Goal: Task Accomplishment & Management: Complete application form

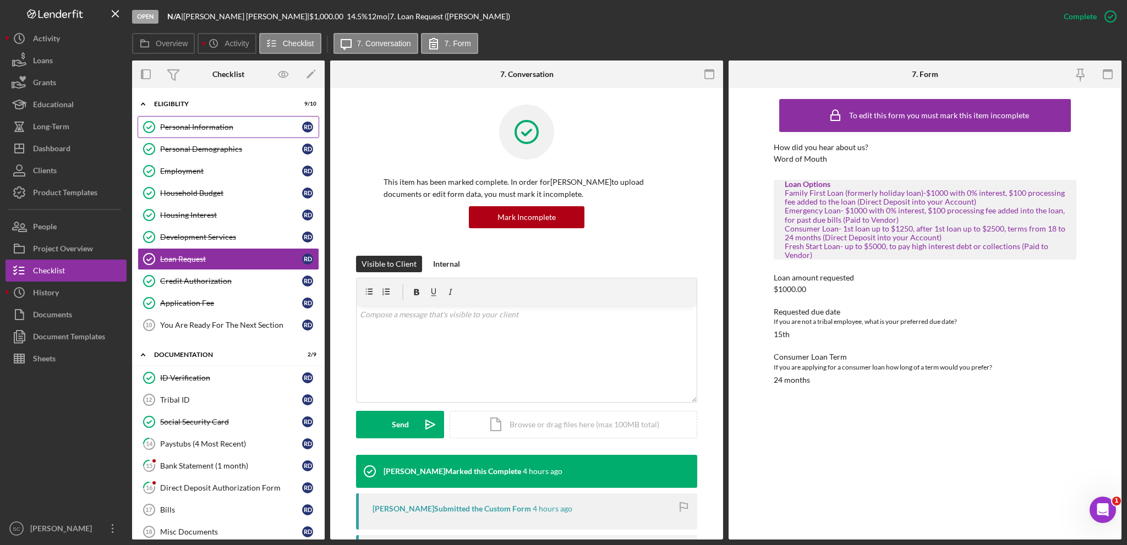
click at [212, 124] on div "Personal Information" at bounding box center [231, 127] width 142 height 9
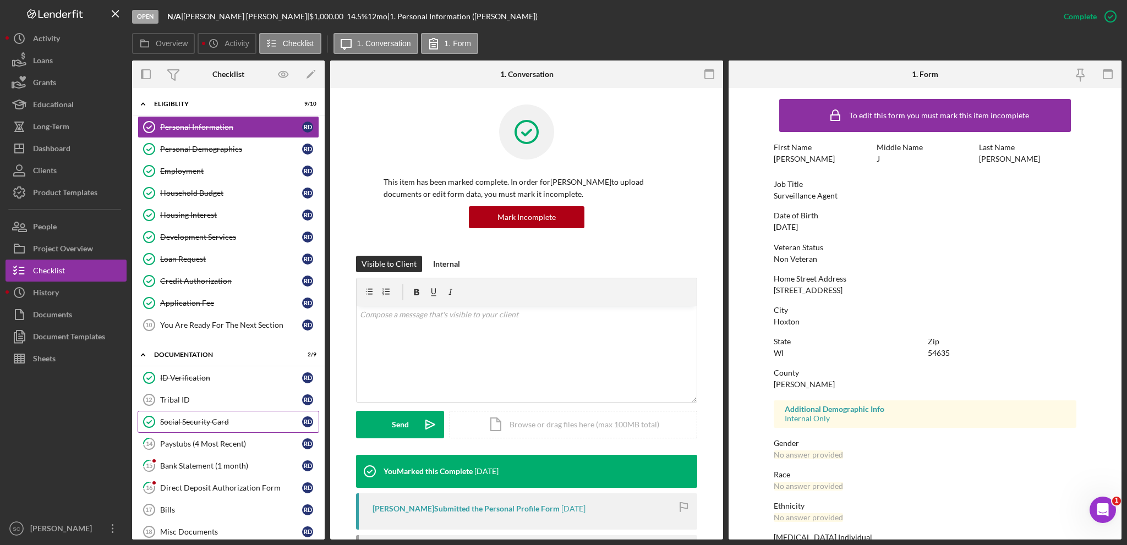
click at [172, 418] on div "Social Security Card" at bounding box center [231, 422] width 142 height 9
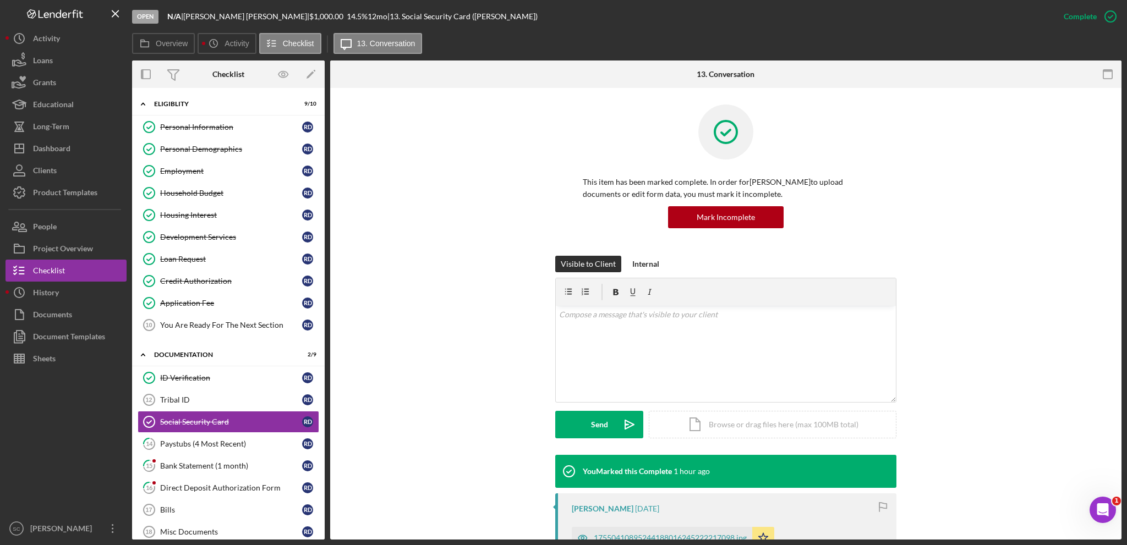
scroll to position [275, 0]
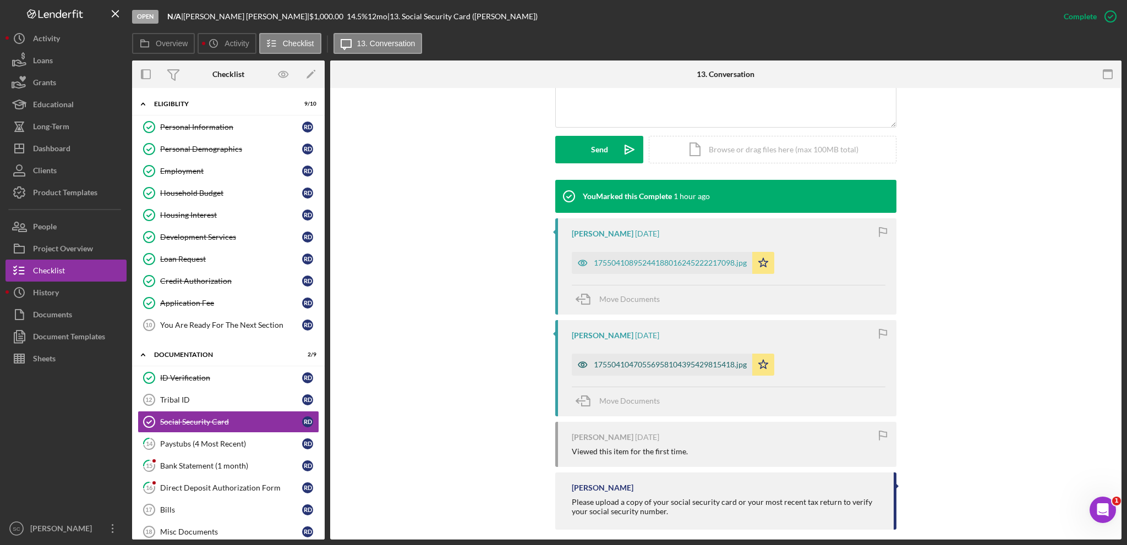
click at [643, 360] on div "17550410470556958104395429815418.jpg" at bounding box center [670, 364] width 153 height 9
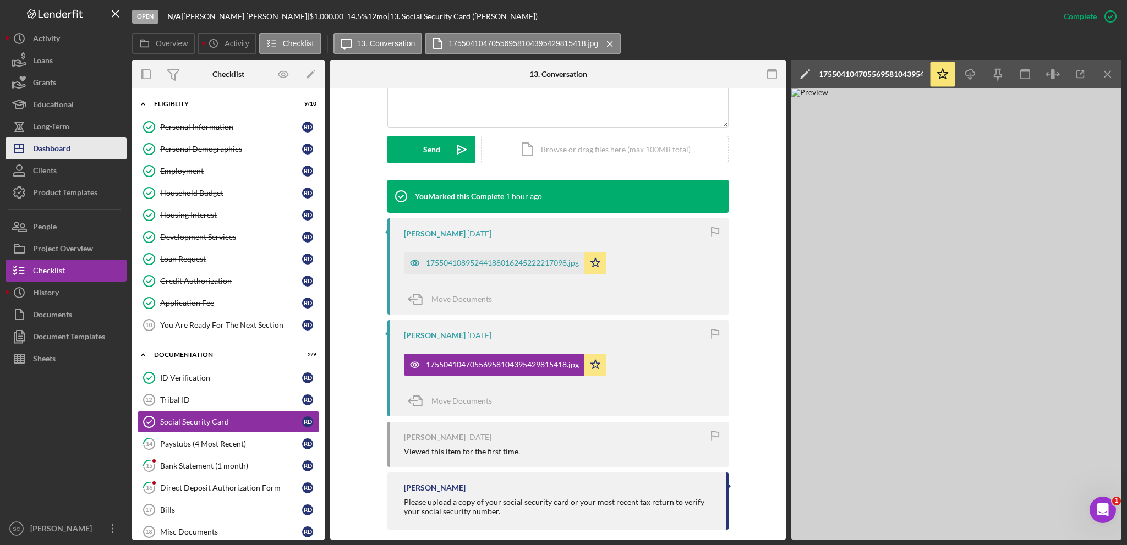
click at [76, 147] on button "Icon/Dashboard Dashboard" at bounding box center [66, 149] width 121 height 22
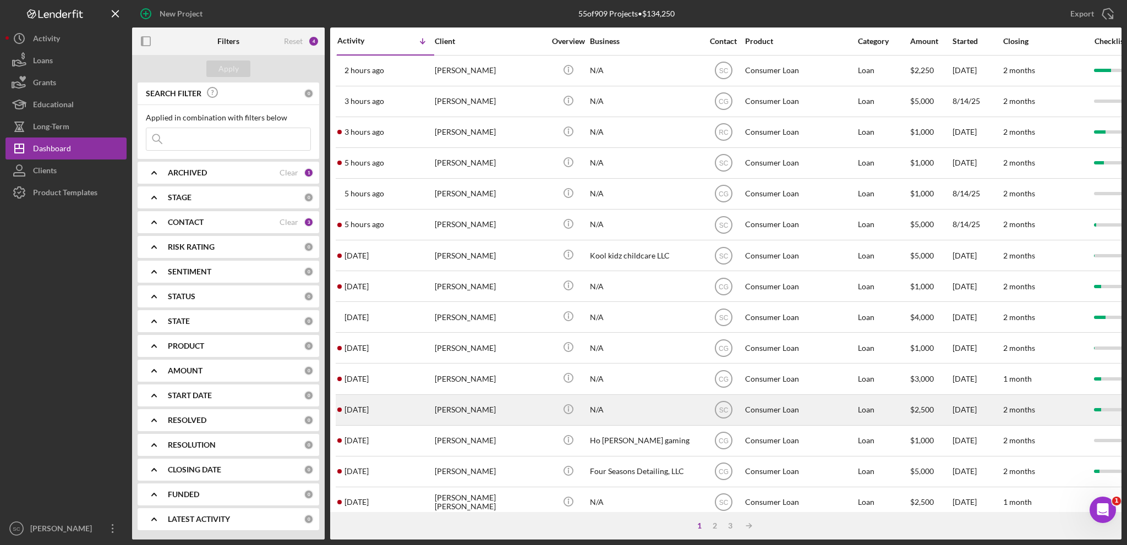
click at [473, 413] on div "[PERSON_NAME]" at bounding box center [490, 410] width 110 height 29
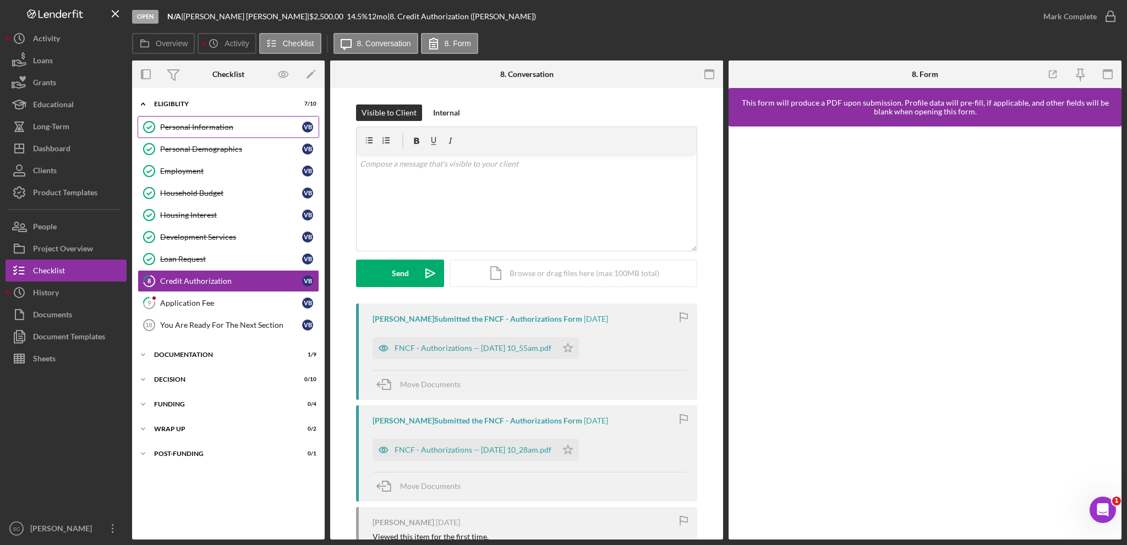
click at [194, 133] on link "Personal Information Personal Information V B" at bounding box center [229, 127] width 182 height 22
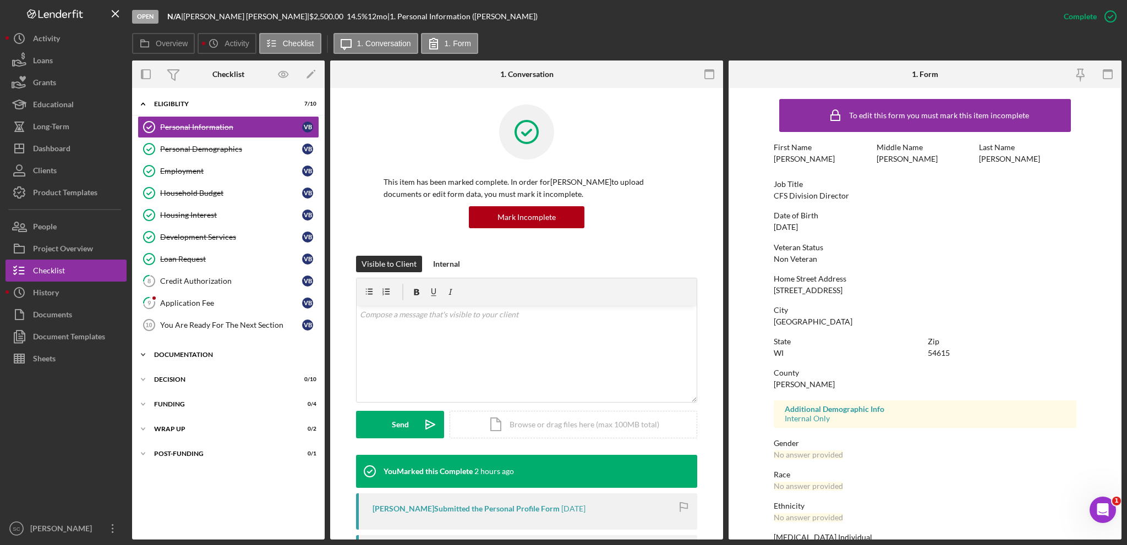
click at [141, 352] on icon "Icon/Expander" at bounding box center [143, 355] width 22 height 22
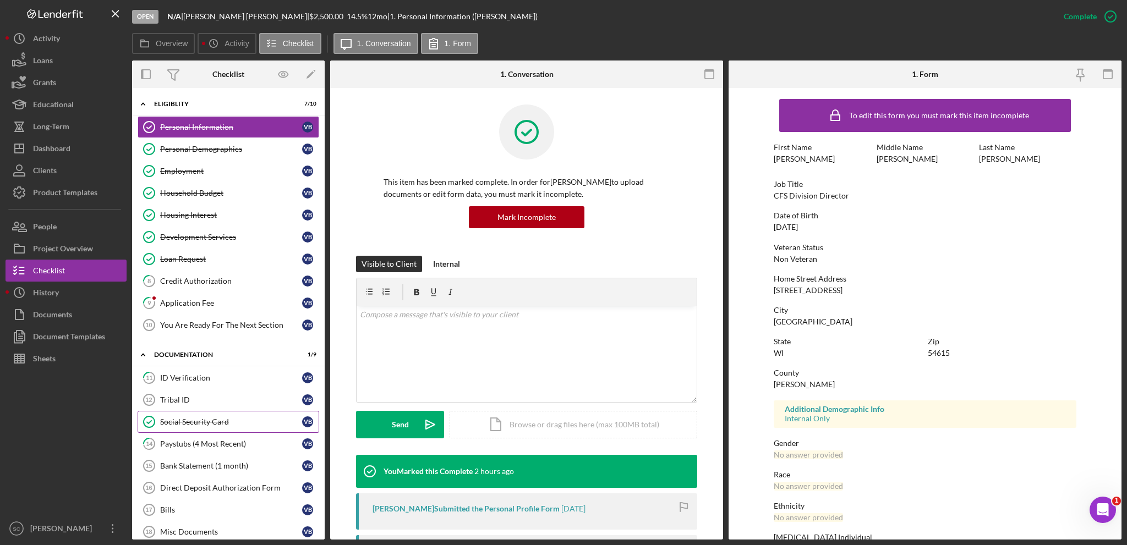
click at [189, 421] on div "Social Security Card" at bounding box center [231, 422] width 142 height 9
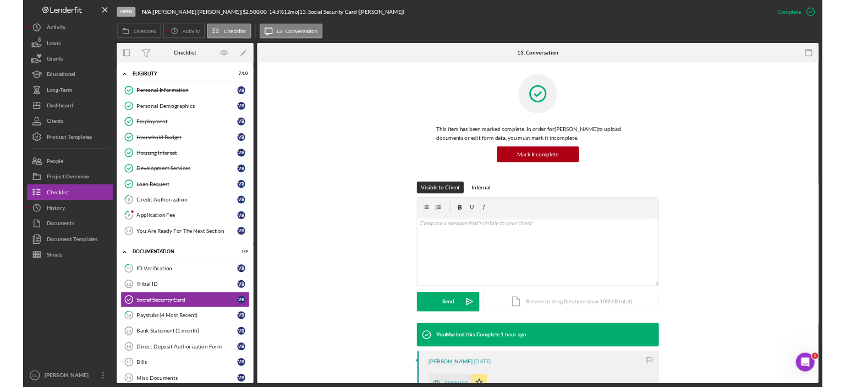
scroll to position [184, 0]
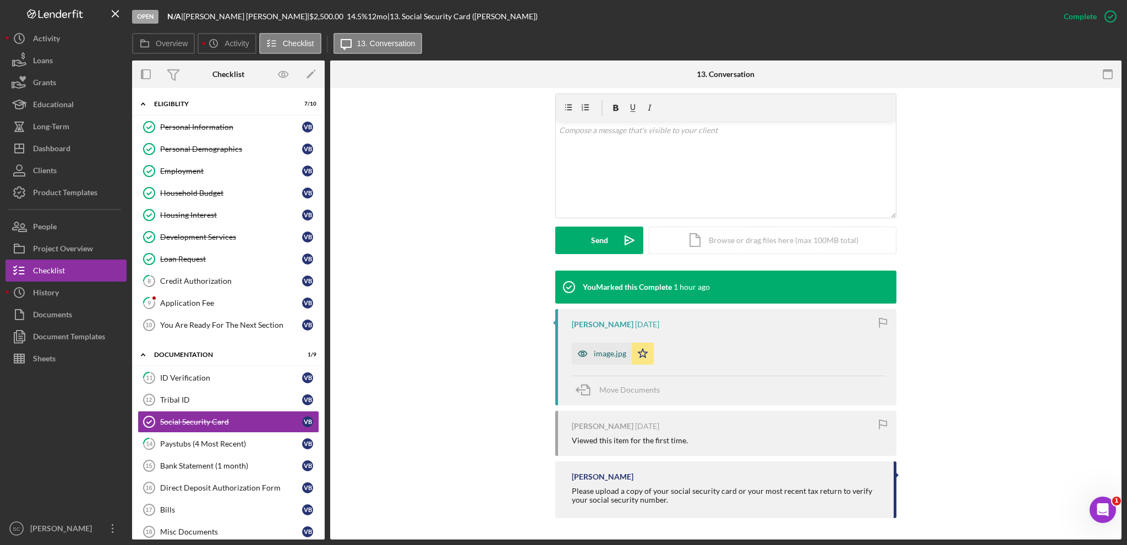
click at [600, 357] on div "image.jpg" at bounding box center [610, 353] width 32 height 9
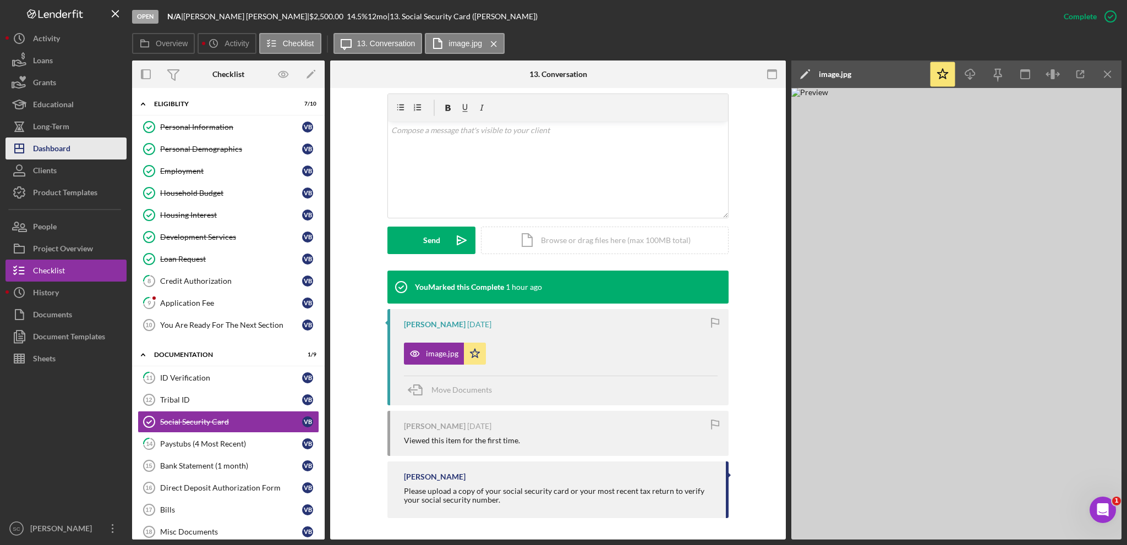
click at [58, 150] on div "Dashboard" at bounding box center [51, 150] width 37 height 25
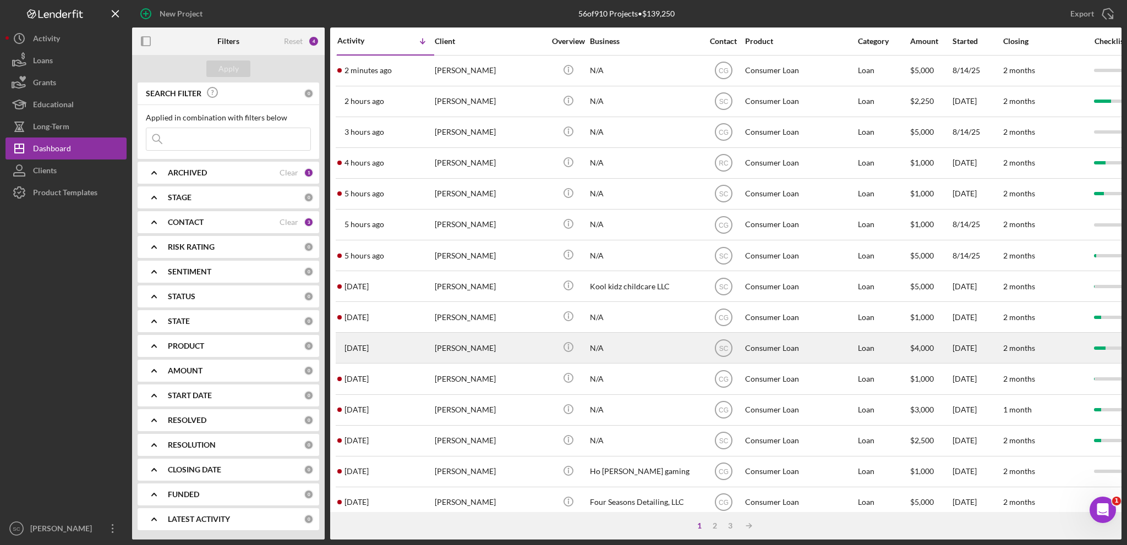
click at [456, 349] on div "[PERSON_NAME]" at bounding box center [490, 348] width 110 height 29
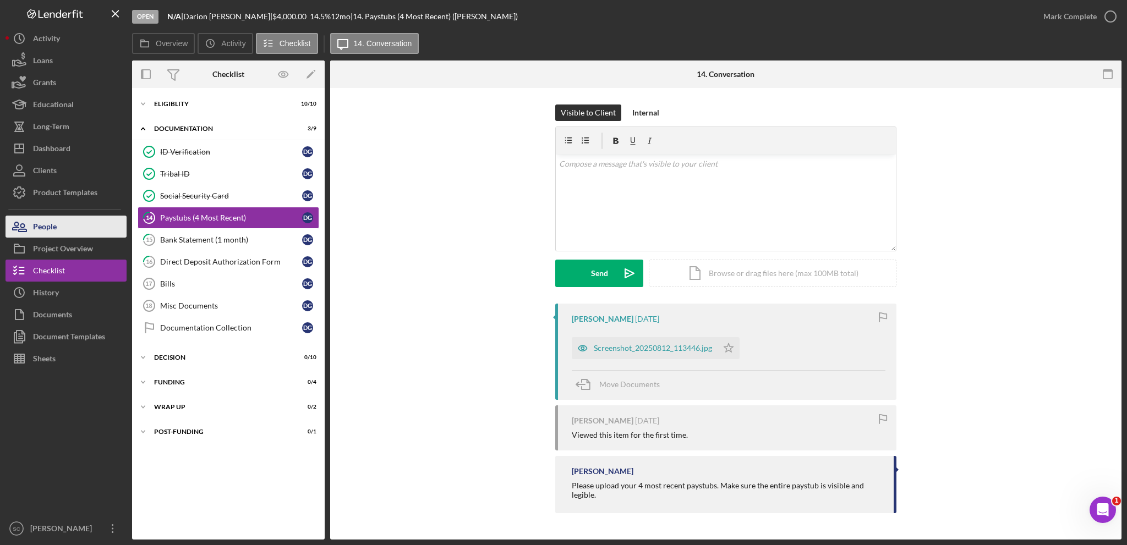
click at [76, 228] on button "People" at bounding box center [66, 227] width 121 height 22
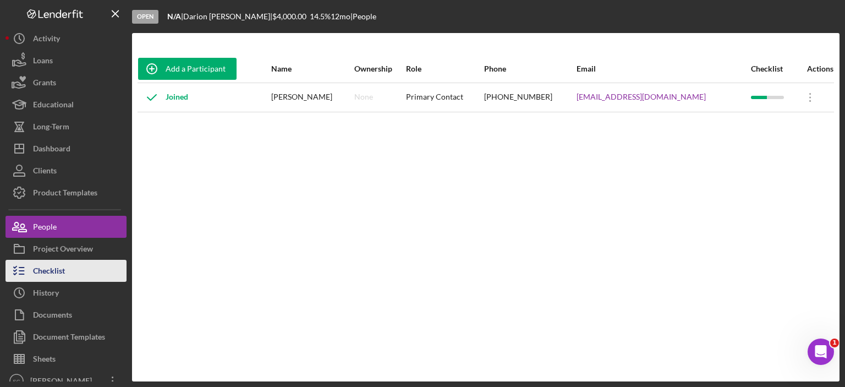
click at [47, 269] on div "Checklist" at bounding box center [49, 272] width 32 height 25
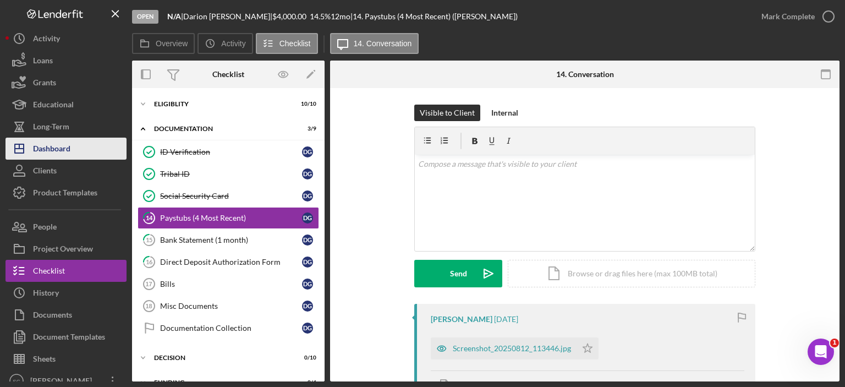
click at [59, 155] on div "Dashboard" at bounding box center [51, 150] width 37 height 25
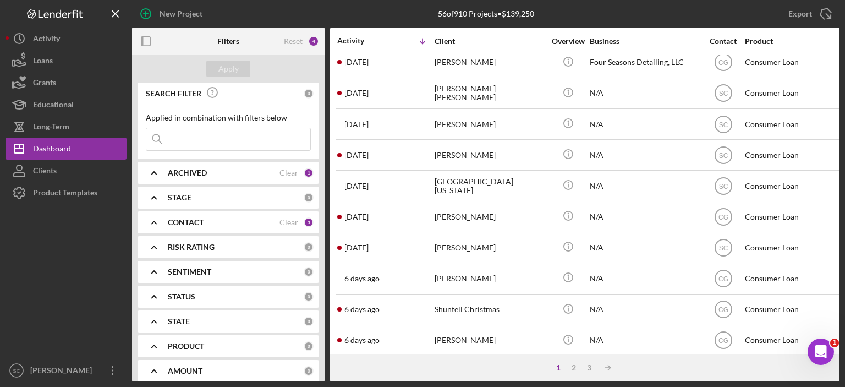
scroll to position [486, 0]
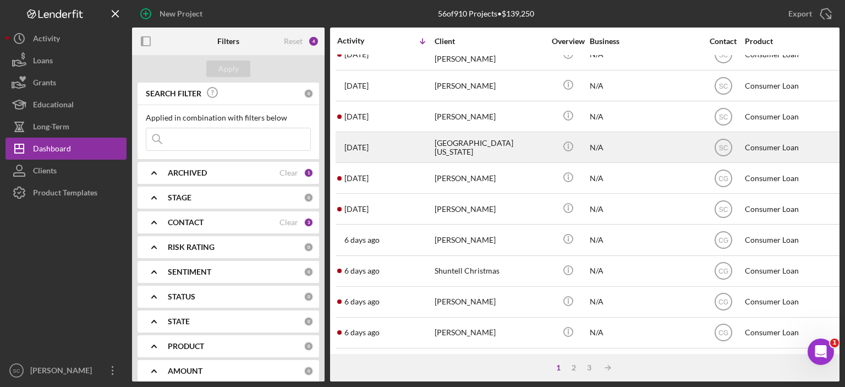
click at [452, 138] on div "[GEOGRAPHIC_DATA][US_STATE]" at bounding box center [490, 147] width 110 height 29
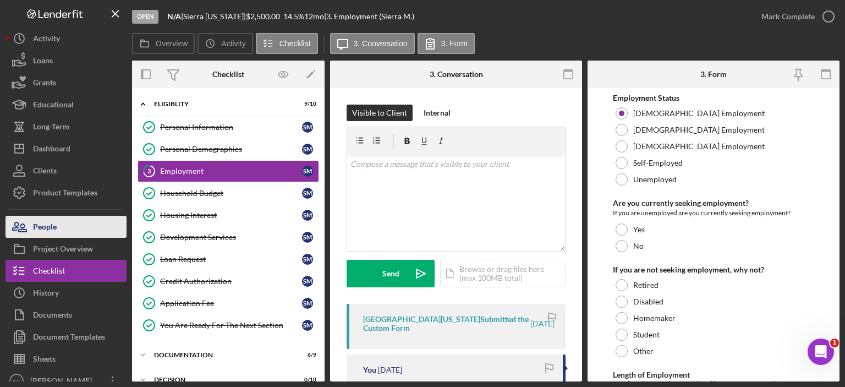
click at [41, 229] on div "People" at bounding box center [45, 228] width 24 height 25
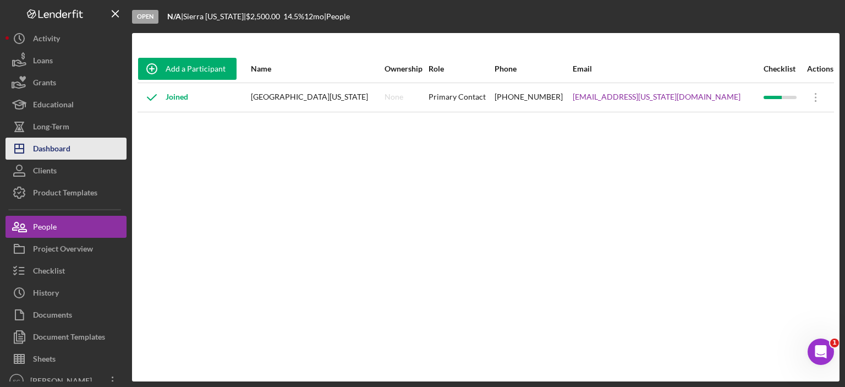
click at [59, 149] on div "Dashboard" at bounding box center [51, 150] width 37 height 25
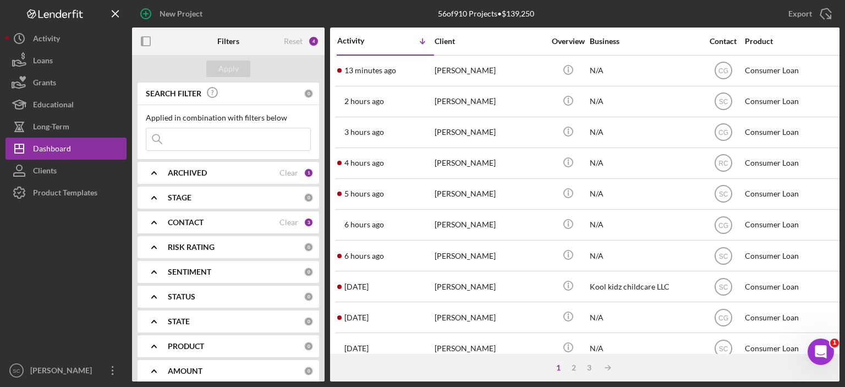
click at [586, 363] on div "1 2 3 Icon/Table Sort Arrow" at bounding box center [585, 368] width 510 height 28
click at [588, 369] on div "3" at bounding box center [589, 367] width 15 height 9
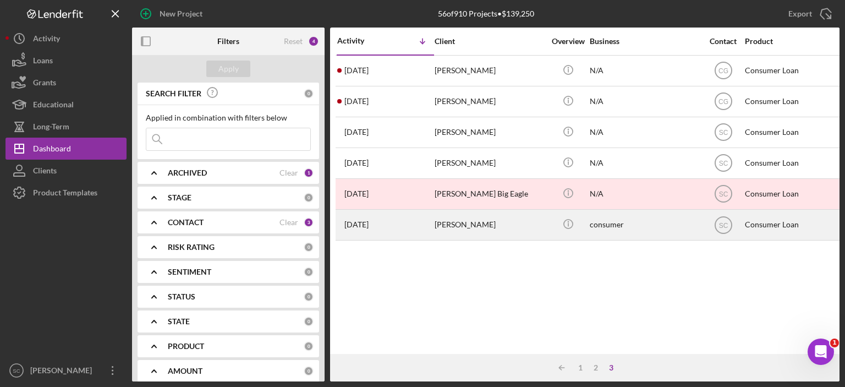
click at [462, 233] on div "[PERSON_NAME]" at bounding box center [490, 224] width 110 height 29
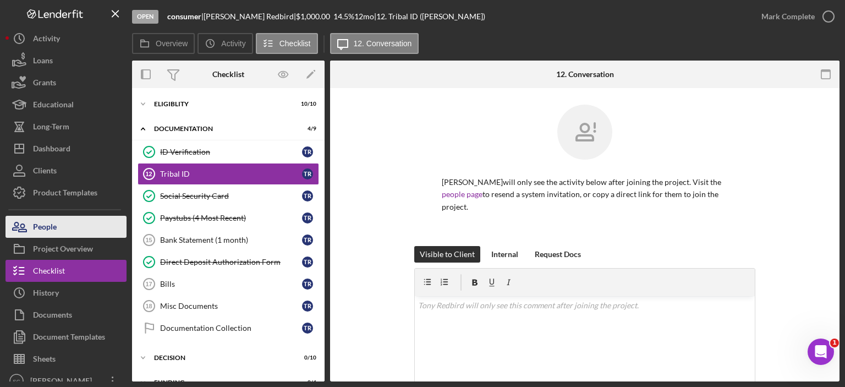
click at [57, 223] on button "People" at bounding box center [66, 227] width 121 height 22
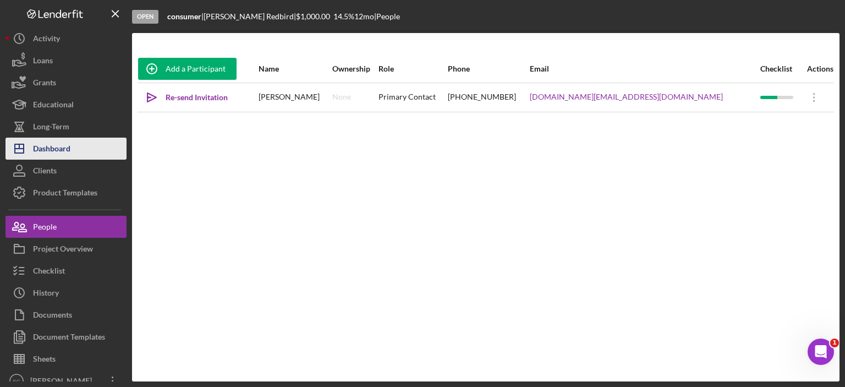
click at [51, 157] on div "Dashboard" at bounding box center [51, 150] width 37 height 25
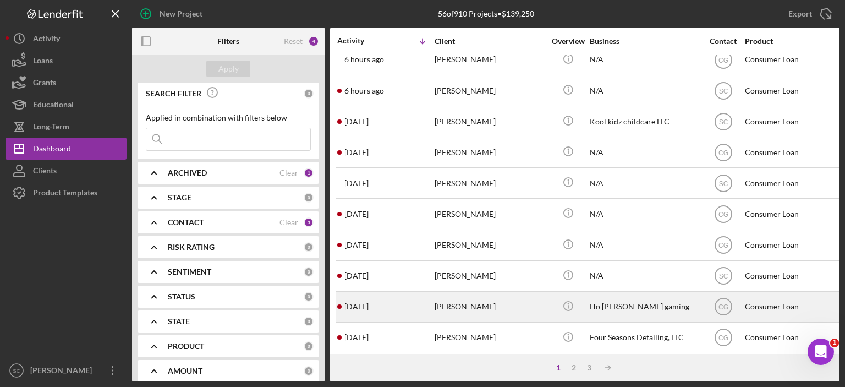
scroll to position [220, 0]
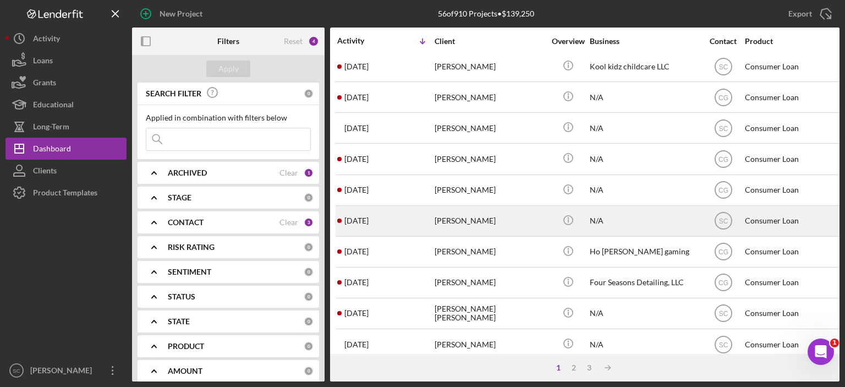
click at [473, 225] on div "[PERSON_NAME]" at bounding box center [490, 220] width 110 height 29
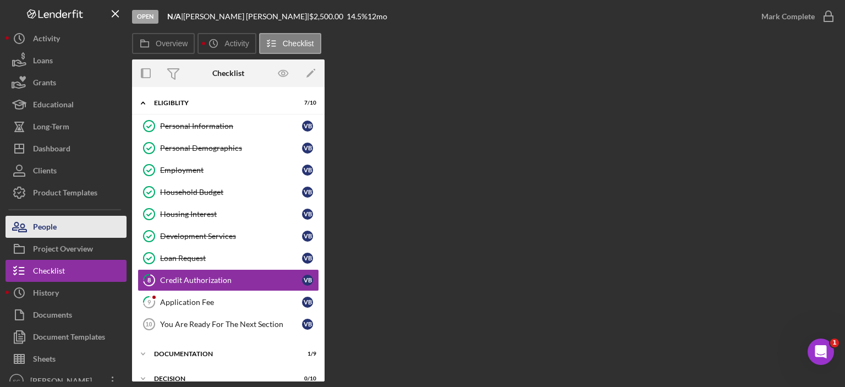
scroll to position [45, 0]
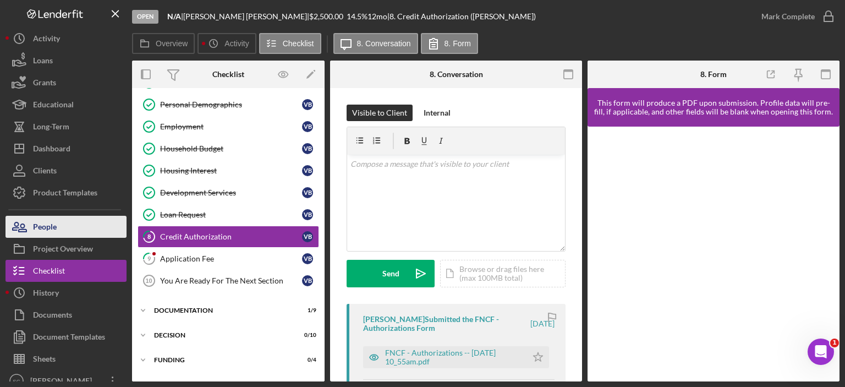
click at [58, 225] on button "People" at bounding box center [66, 227] width 121 height 22
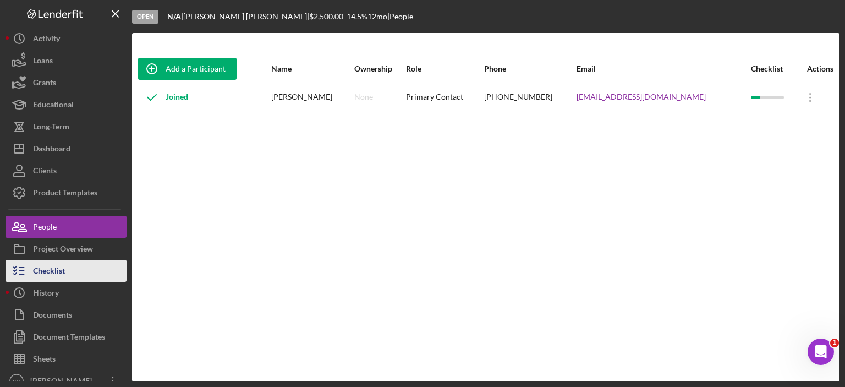
click at [52, 272] on div "Checklist" at bounding box center [49, 272] width 32 height 25
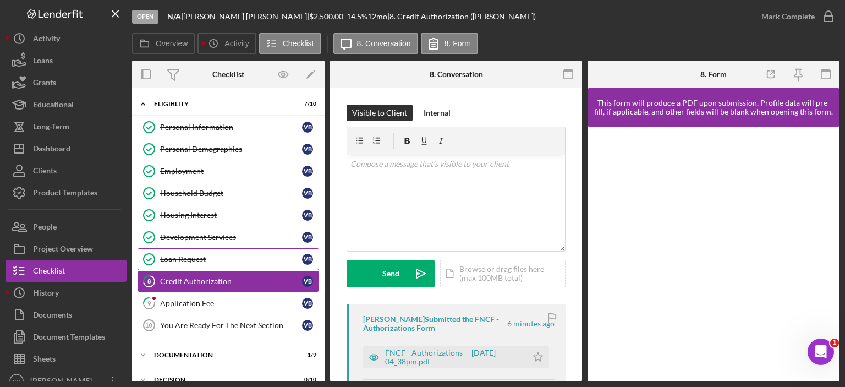
click at [179, 251] on link "Loan Request Loan Request V B" at bounding box center [229, 259] width 182 height 22
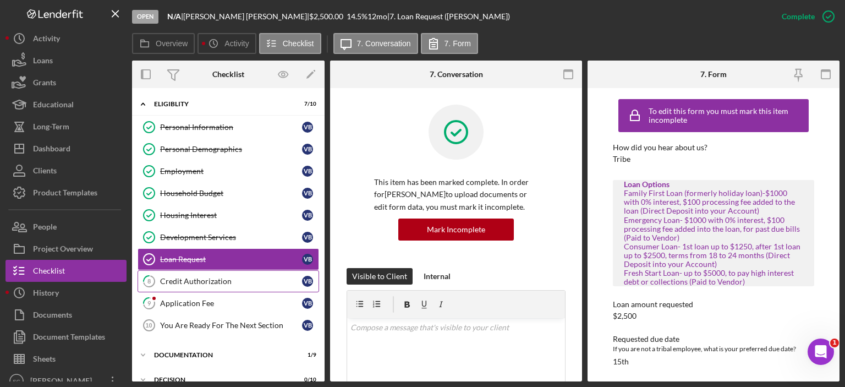
click at [199, 278] on div "Credit Authorization" at bounding box center [231, 281] width 142 height 9
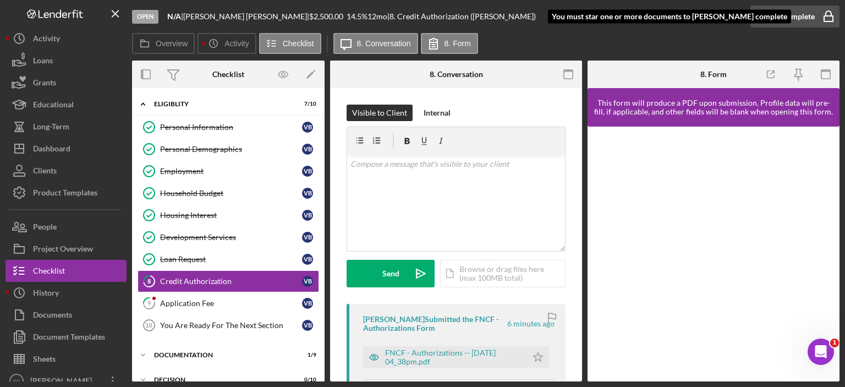
click at [768, 19] on div "Mark Complete" at bounding box center [788, 17] width 53 height 22
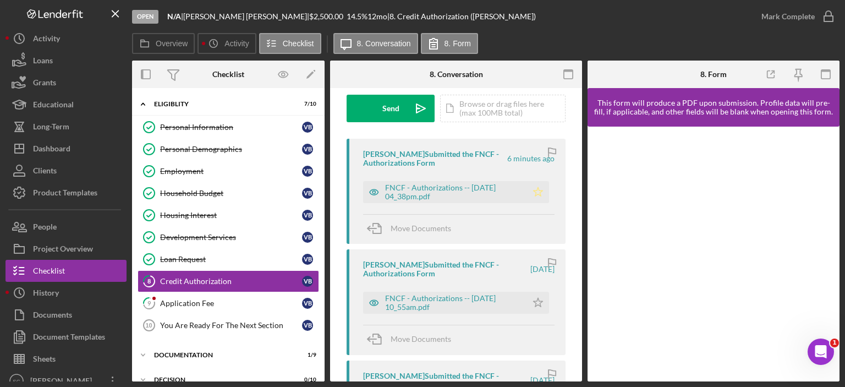
click at [536, 184] on icon "Icon/Star" at bounding box center [538, 192] width 22 height 22
click at [529, 305] on icon "Icon/Star" at bounding box center [538, 303] width 22 height 22
click at [770, 12] on div "Mark Complete" at bounding box center [788, 17] width 53 height 22
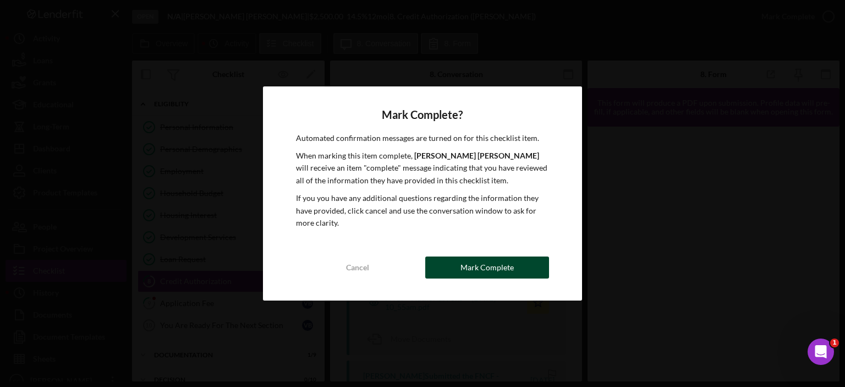
click at [449, 270] on button "Mark Complete" at bounding box center [487, 267] width 124 height 22
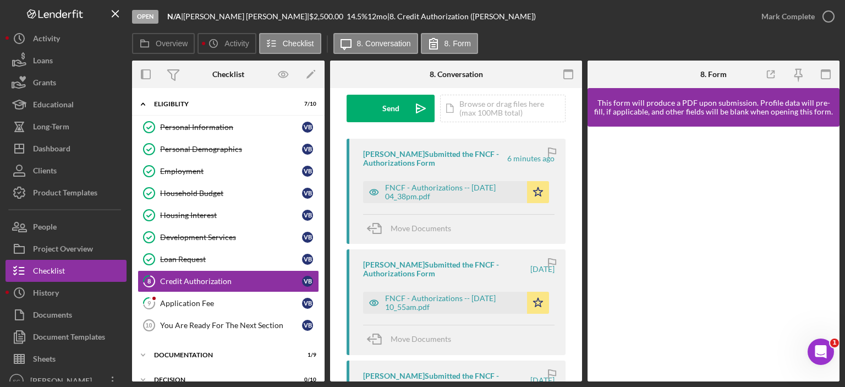
scroll to position [328, 0]
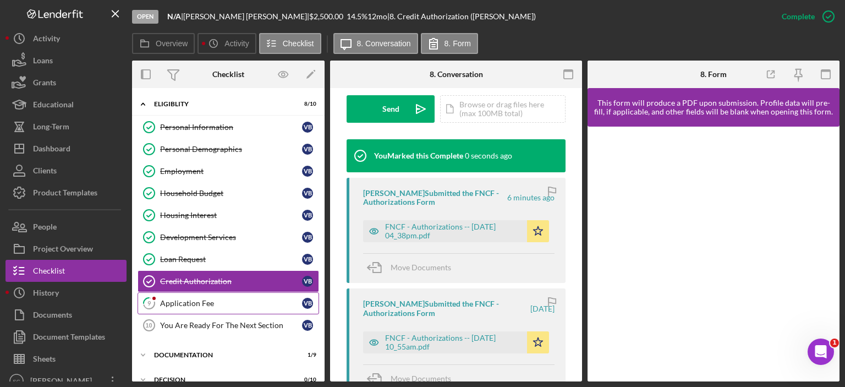
click at [182, 304] on div "Application Fee" at bounding box center [231, 303] width 142 height 9
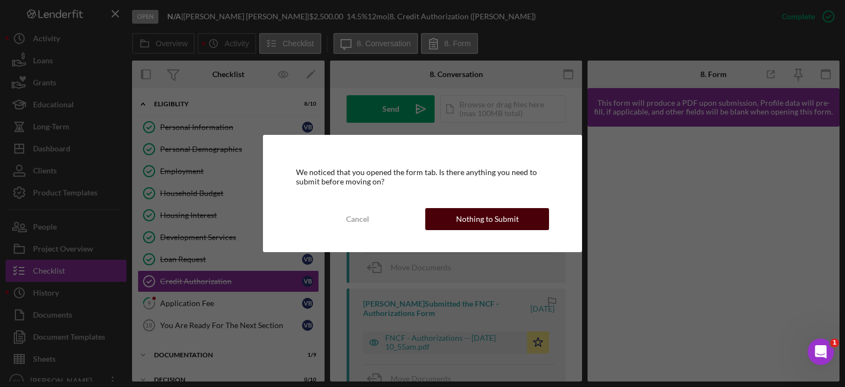
click at [483, 217] on div "Nothing to Submit" at bounding box center [487, 219] width 63 height 22
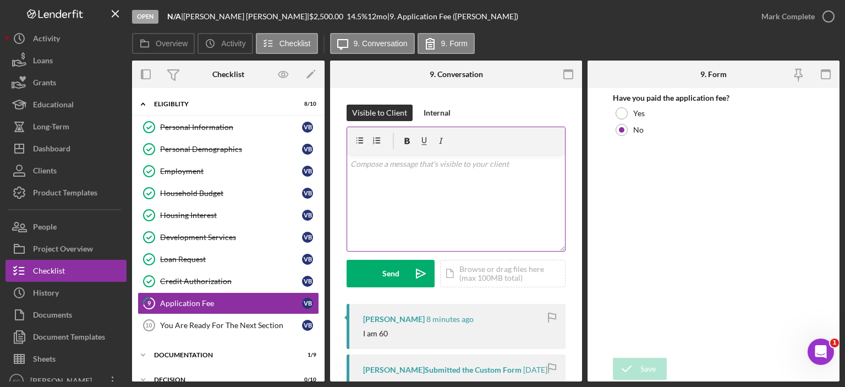
click at [413, 202] on div "v Color teal Color pink Remove color Add row above Add row below Add column bef…" at bounding box center [456, 203] width 218 height 96
click at [393, 273] on div "Send" at bounding box center [390, 274] width 17 height 28
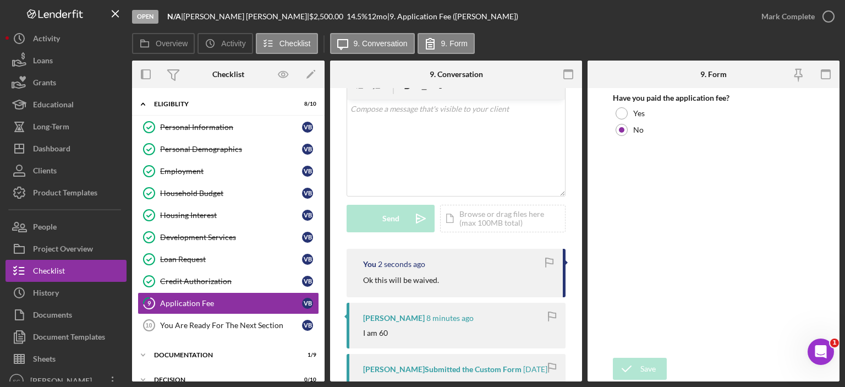
scroll to position [110, 0]
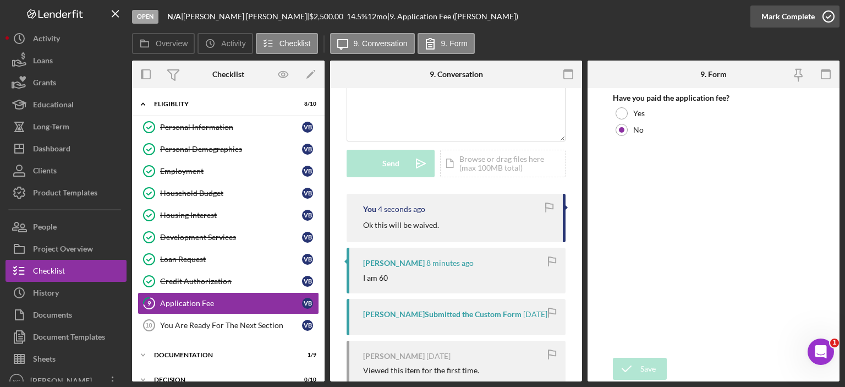
click at [785, 15] on div "Mark Complete" at bounding box center [788, 17] width 53 height 22
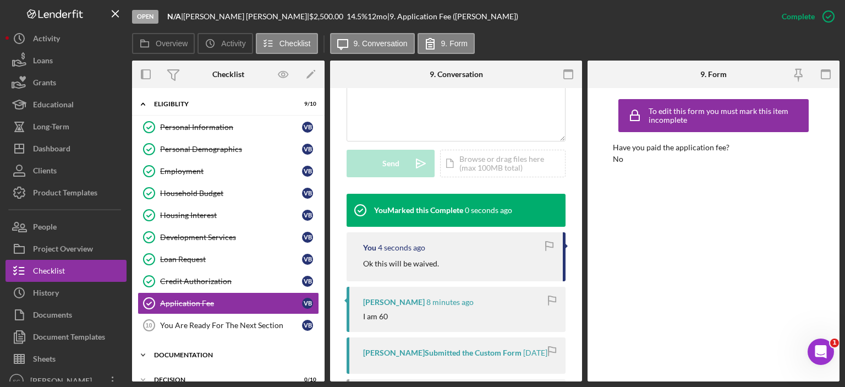
scroll to position [87, 0]
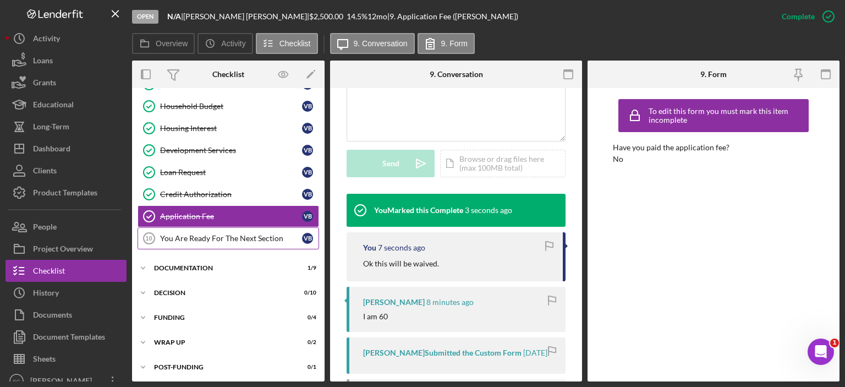
click at [219, 234] on div "You Are Ready For The Next Section" at bounding box center [231, 238] width 142 height 9
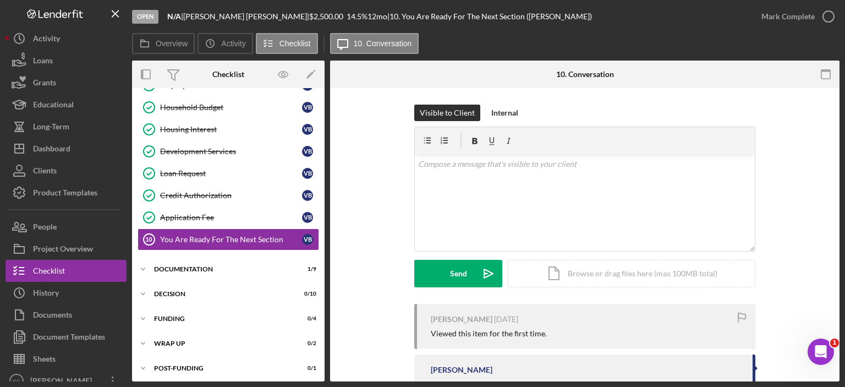
scroll to position [87, 0]
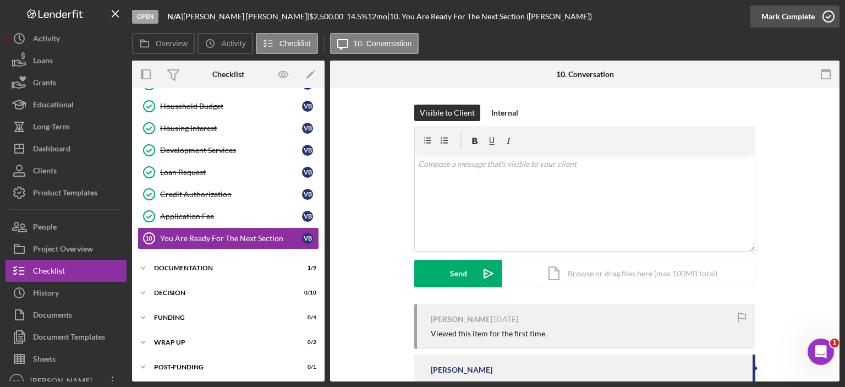
click at [774, 20] on div "Mark Complete" at bounding box center [788, 17] width 53 height 22
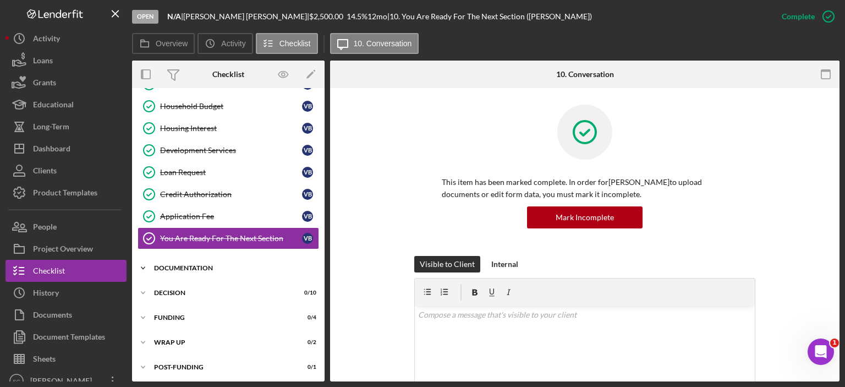
click at [142, 267] on icon "Icon/Expander" at bounding box center [143, 268] width 22 height 22
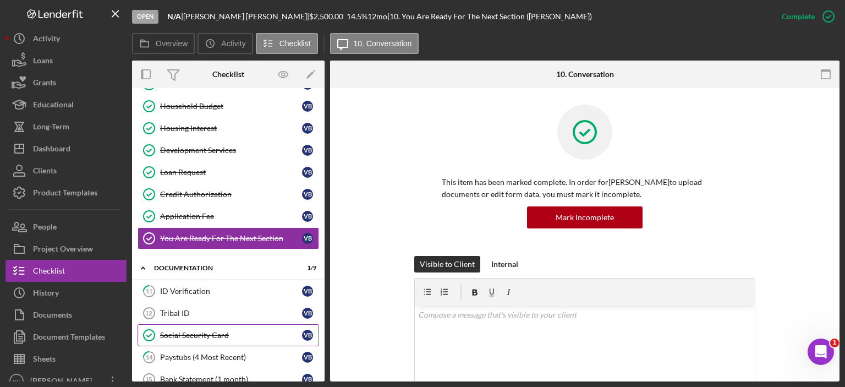
scroll to position [142, 0]
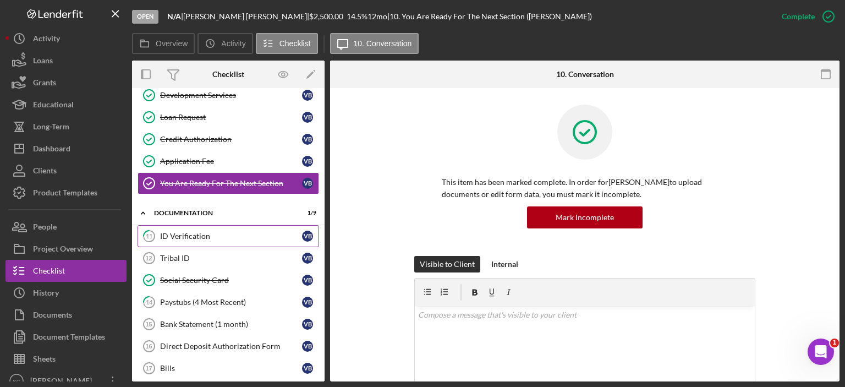
click at [220, 232] on div "ID Verification" at bounding box center [231, 236] width 142 height 9
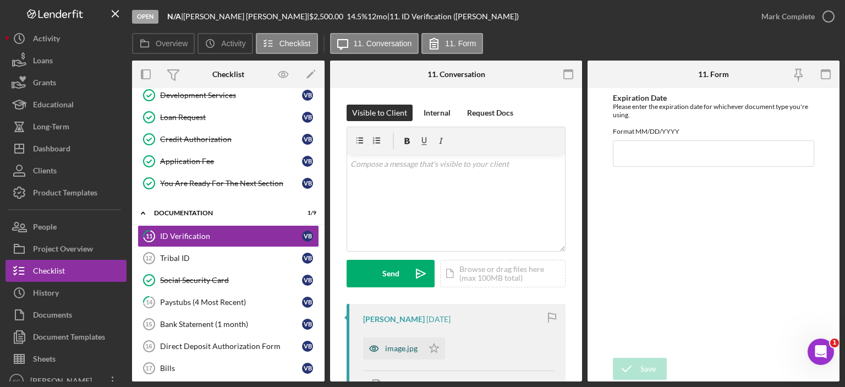
click at [399, 348] on div "image.jpg" at bounding box center [401, 348] width 32 height 9
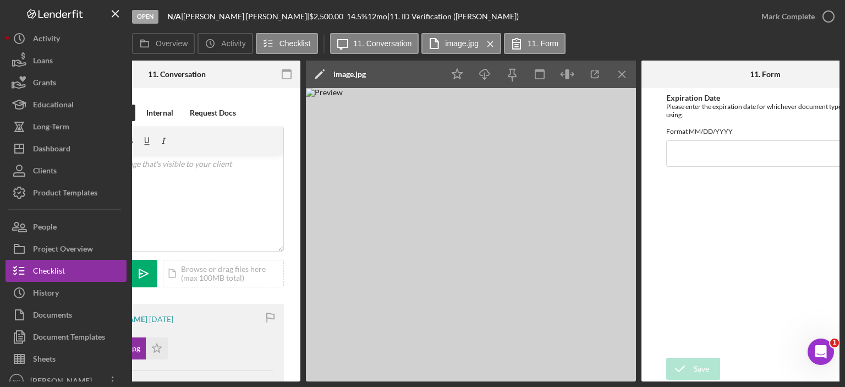
scroll to position [0, 283]
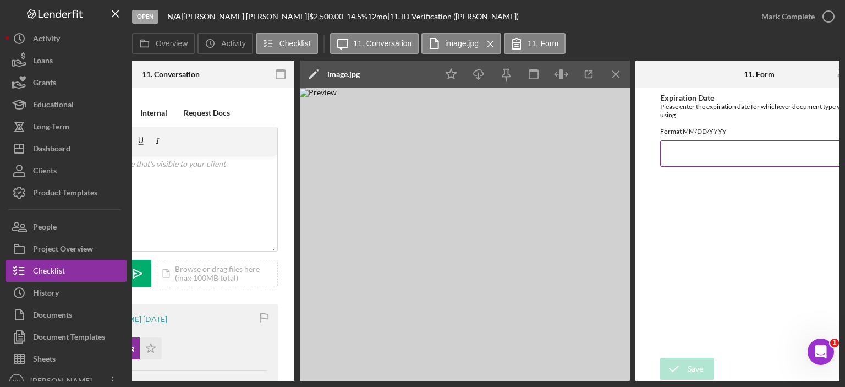
click at [703, 167] on input "Expiration Date" at bounding box center [759, 153] width 198 height 26
type input "[DATE]"
click at [682, 363] on icon "submit" at bounding box center [674, 369] width 28 height 28
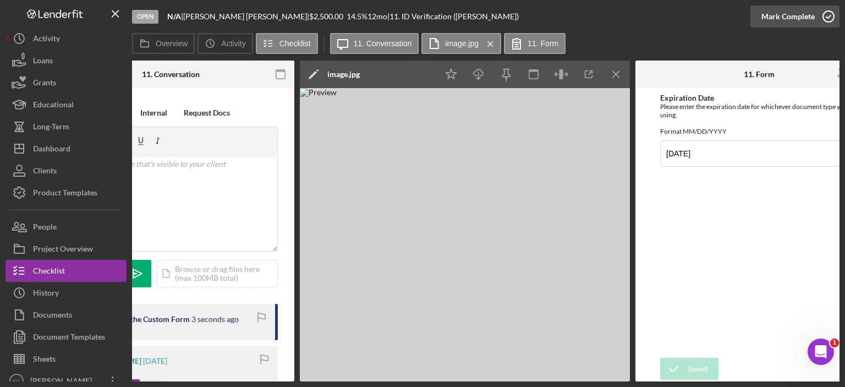
click at [799, 14] on div "Mark Complete" at bounding box center [788, 17] width 53 height 22
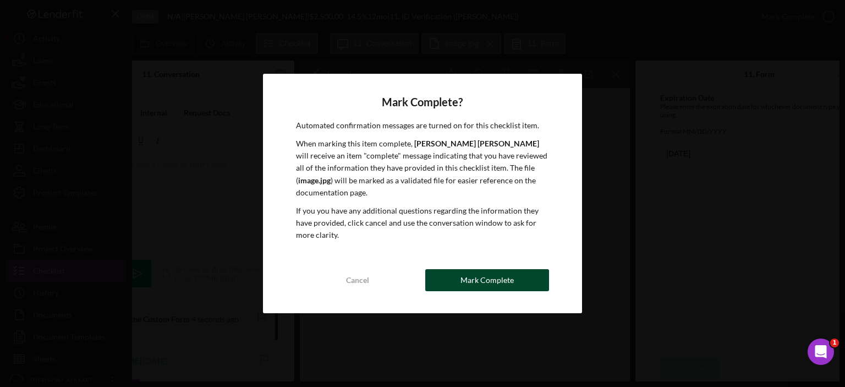
click at [482, 275] on div "Mark Complete" at bounding box center [487, 280] width 53 height 22
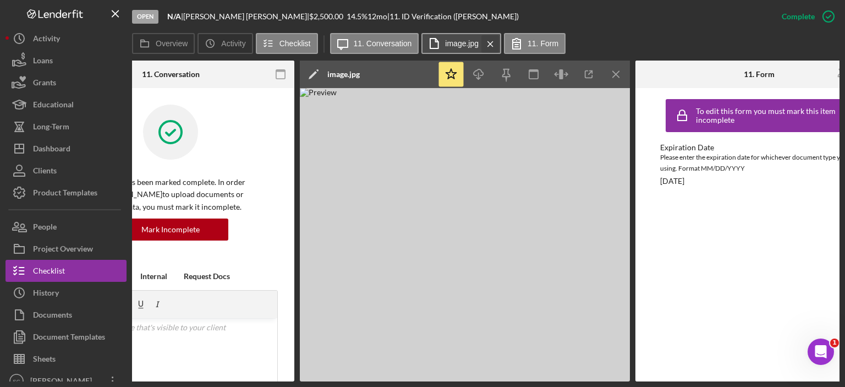
click at [488, 43] on icon "Icon/Menu Close" at bounding box center [490, 44] width 19 height 28
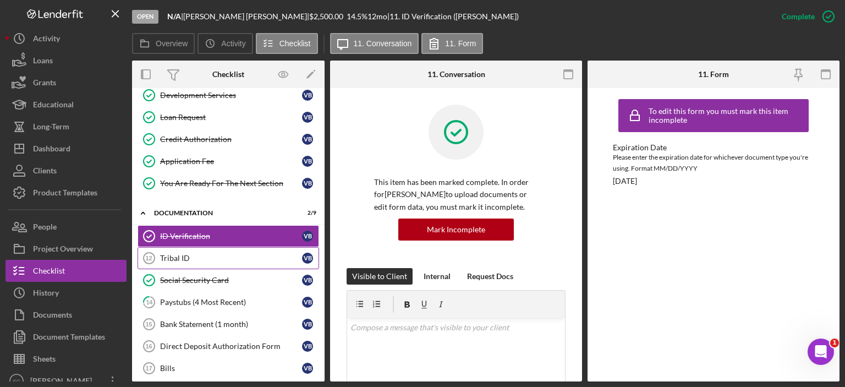
click at [194, 254] on div "Tribal ID" at bounding box center [231, 258] width 142 height 9
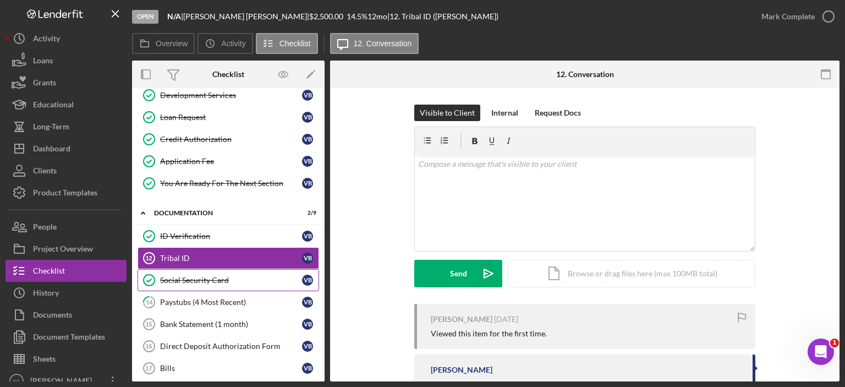
click at [192, 276] on div "Social Security Card" at bounding box center [231, 280] width 142 height 9
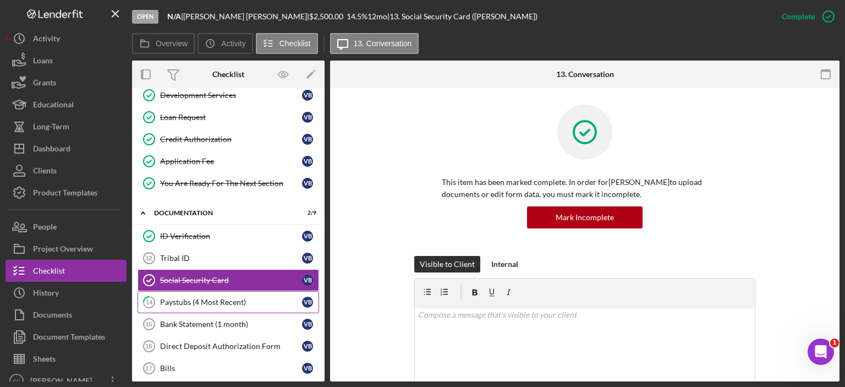
click at [210, 298] on div "Paystubs (4 Most Recent)" at bounding box center [231, 302] width 142 height 9
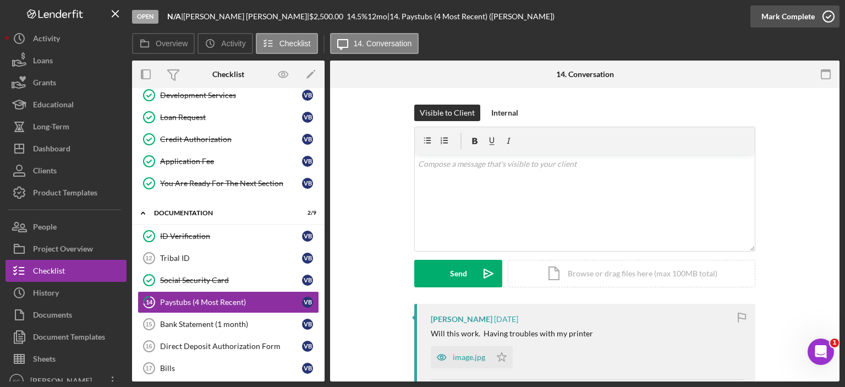
click at [796, 15] on div "Mark Complete" at bounding box center [788, 17] width 53 height 22
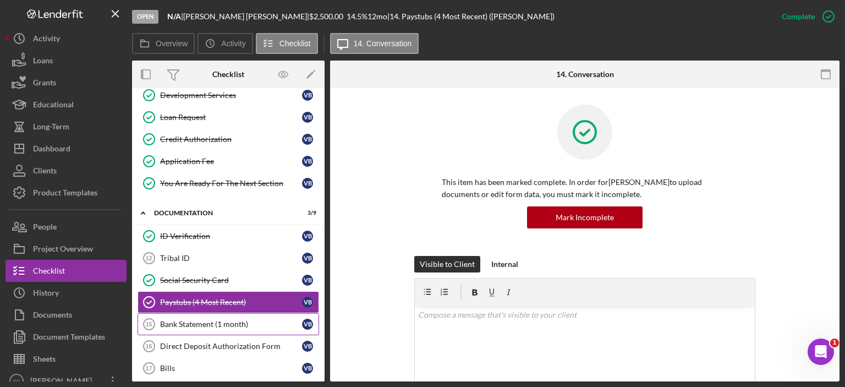
click at [207, 324] on div "Bank Statement (1 month)" at bounding box center [231, 324] width 142 height 9
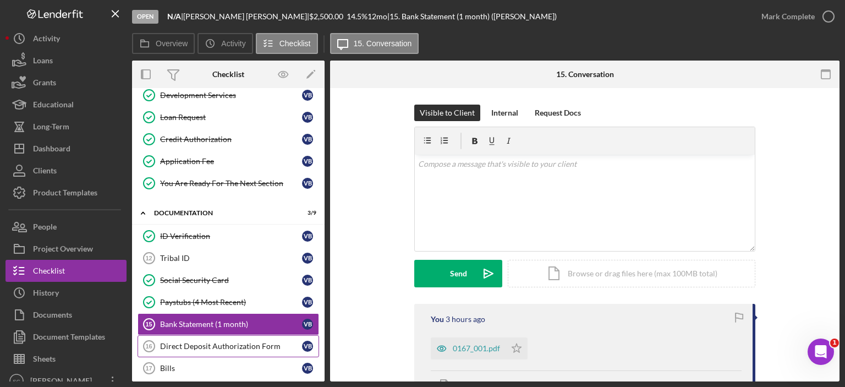
click at [231, 347] on link "Direct Deposit Authorization Form 16 Direct Deposit Authorization Form V B" at bounding box center [229, 346] width 182 height 22
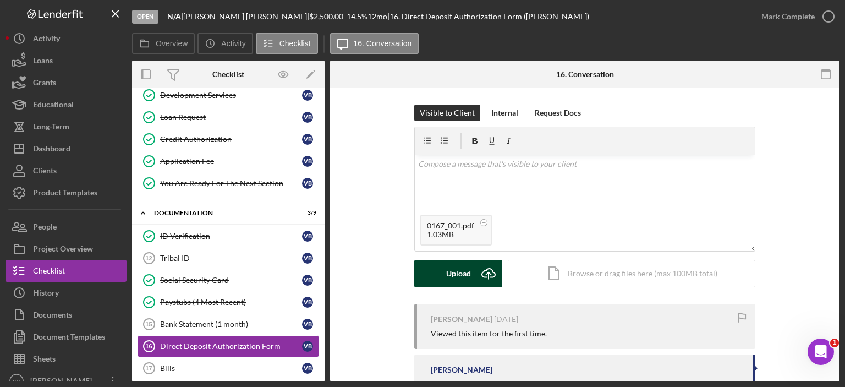
click at [431, 270] on button "Upload Icon/Upload" at bounding box center [458, 274] width 88 height 28
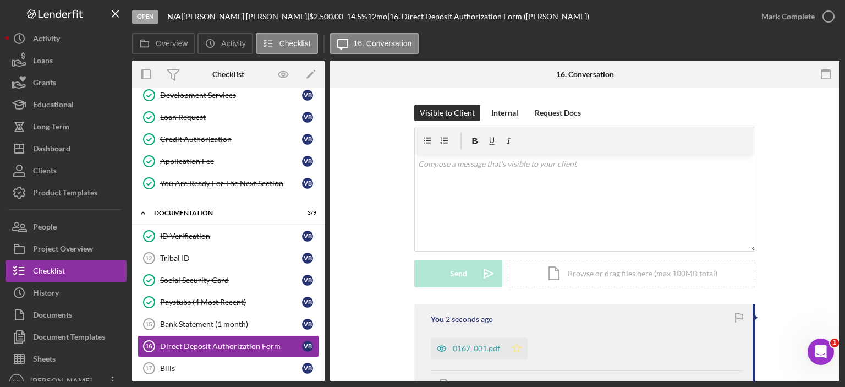
drag, startPoint x: 513, startPoint y: 346, endPoint x: 586, endPoint y: 290, distance: 91.4
click at [514, 346] on polygon "button" at bounding box center [516, 347] width 9 height 9
click at [766, 16] on div "Mark Complete" at bounding box center [788, 17] width 53 height 22
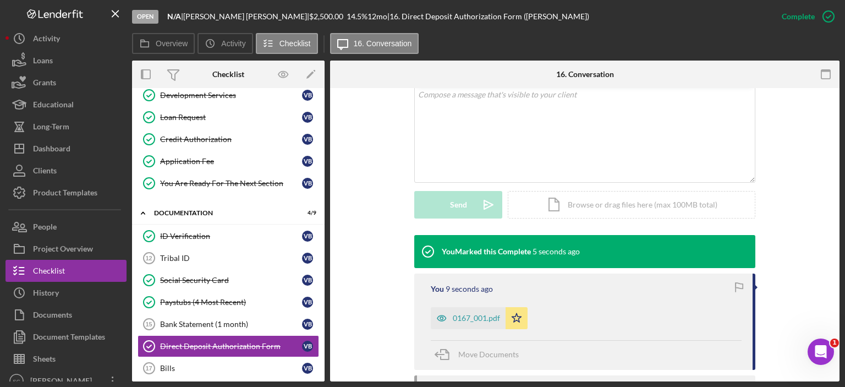
scroll to position [110, 0]
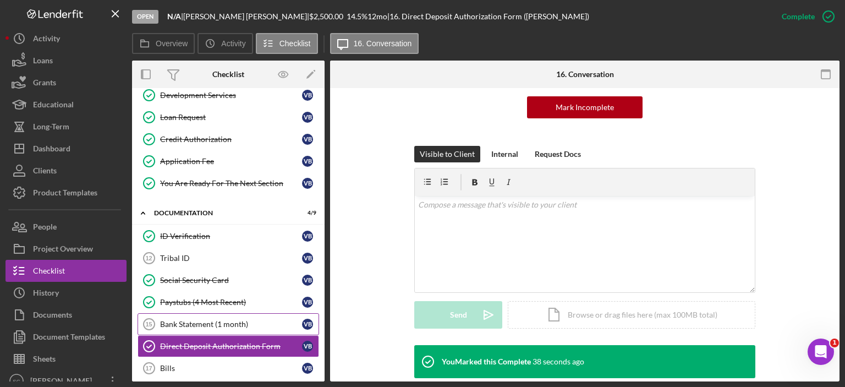
click at [201, 323] on div "Bank Statement (1 month)" at bounding box center [231, 324] width 142 height 9
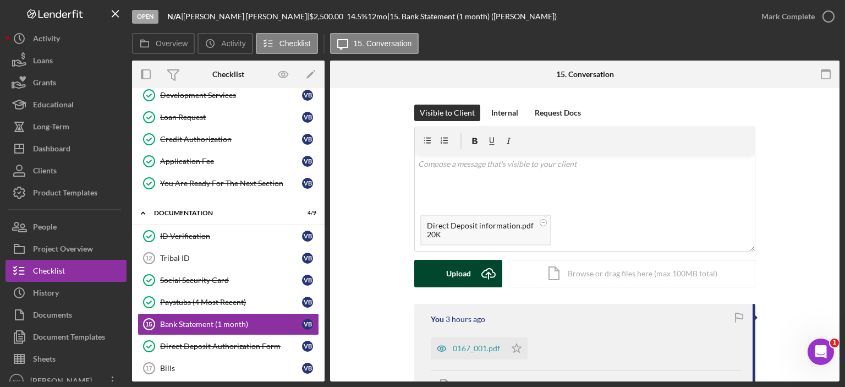
click at [446, 272] on div "Upload" at bounding box center [458, 274] width 25 height 28
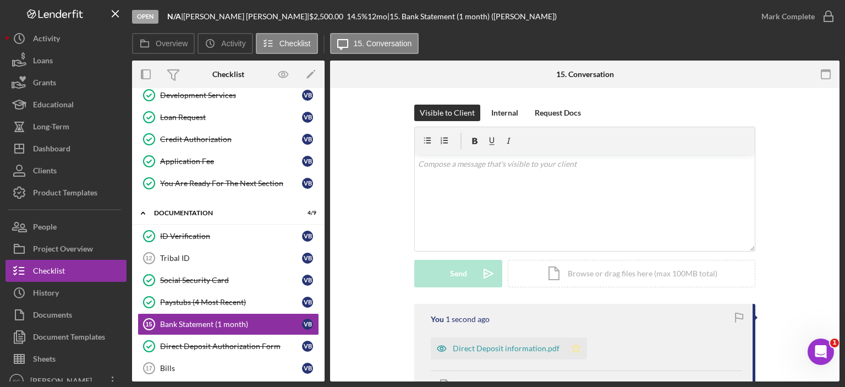
click at [575, 350] on icon "Icon/Star" at bounding box center [576, 348] width 22 height 22
click at [819, 12] on icon "button" at bounding box center [829, 17] width 28 height 28
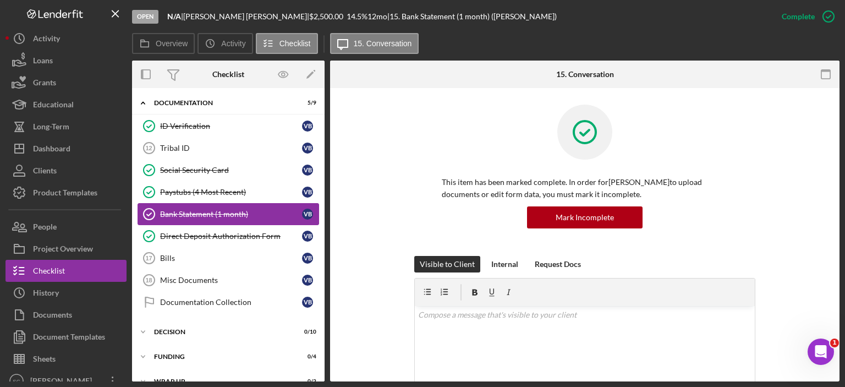
scroll to position [289, 0]
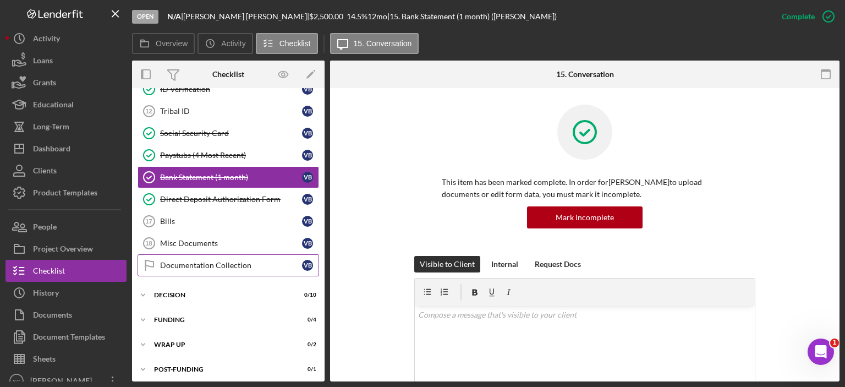
click at [183, 264] on div "Documentation Collection" at bounding box center [231, 265] width 142 height 9
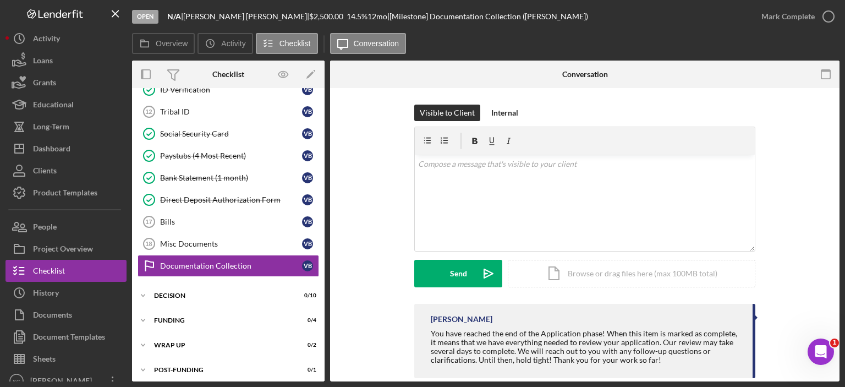
scroll to position [289, 0]
click at [792, 20] on div "Mark Complete" at bounding box center [788, 17] width 53 height 22
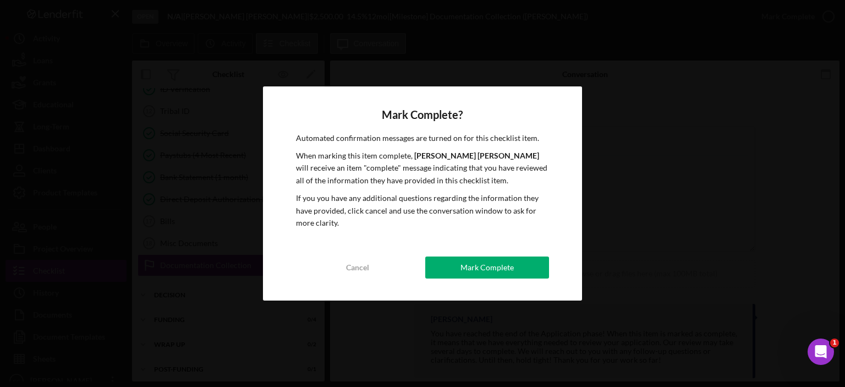
click at [489, 269] on div "Mark Complete" at bounding box center [487, 267] width 53 height 22
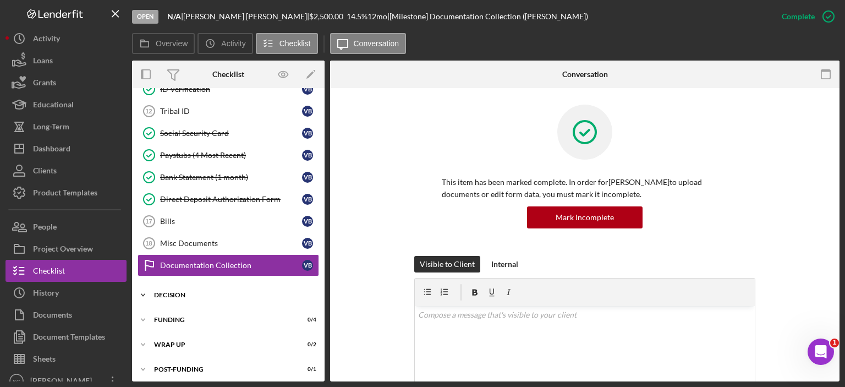
click at [151, 290] on icon "Icon/Expander" at bounding box center [143, 295] width 22 height 22
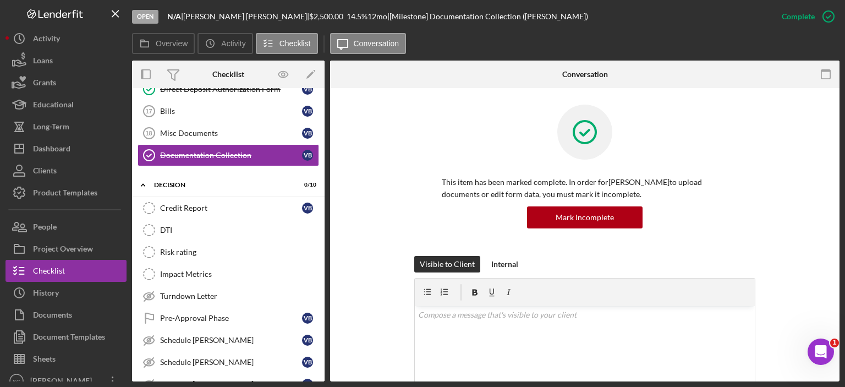
scroll to position [454, 0]
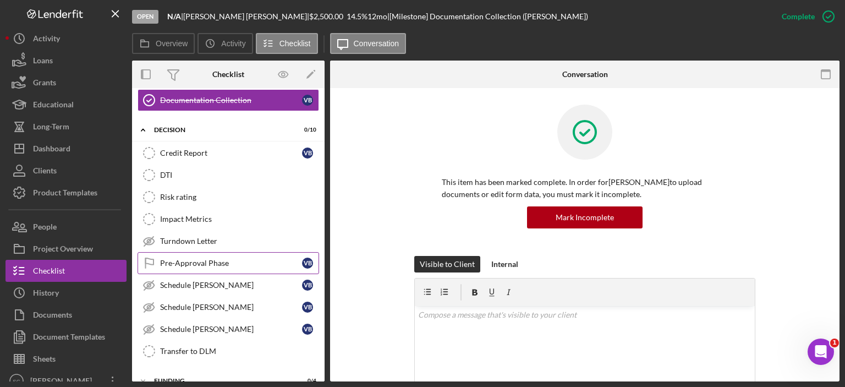
click at [239, 263] on link "Pre-Approval Phase Pre-Approval Phase V B" at bounding box center [229, 263] width 182 height 22
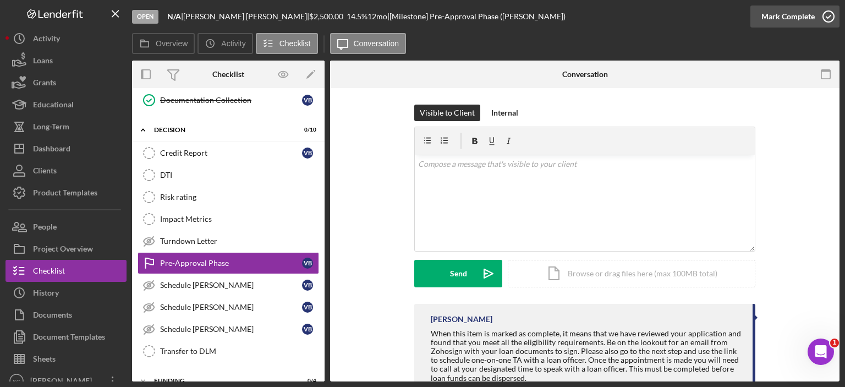
click at [792, 13] on div "Mark Complete" at bounding box center [788, 17] width 53 height 22
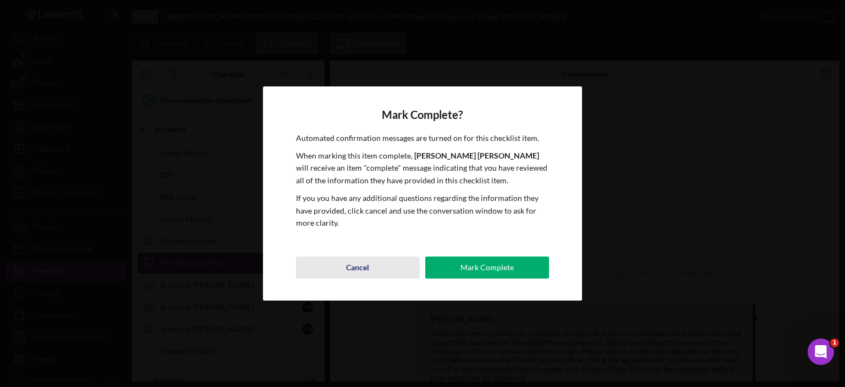
click at [339, 258] on button "Cancel" at bounding box center [358, 267] width 124 height 22
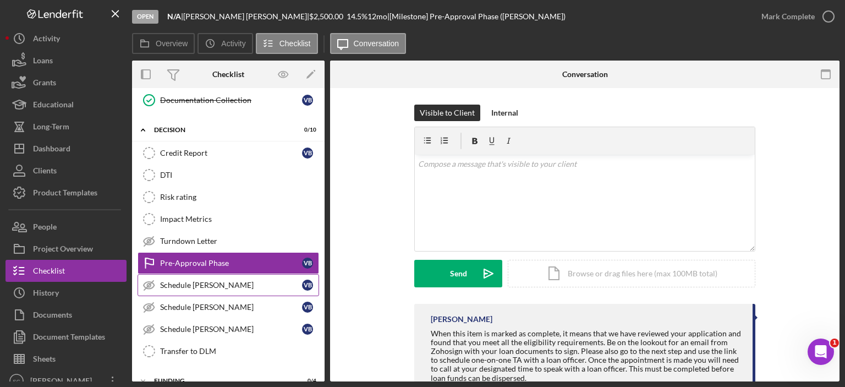
click at [227, 281] on div "Schedule [PERSON_NAME]" at bounding box center [231, 285] width 142 height 9
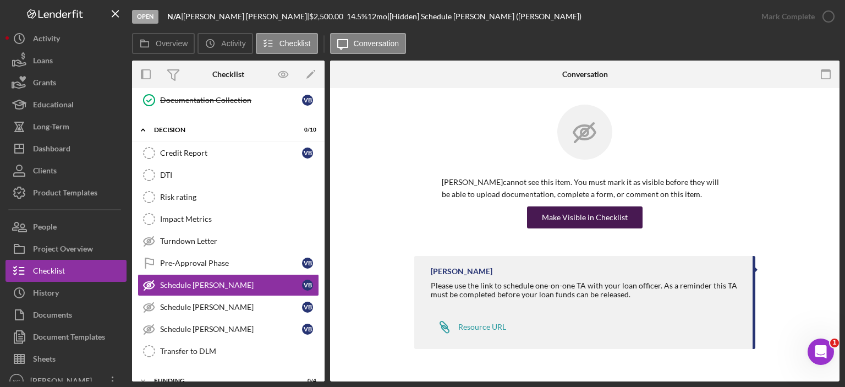
click at [605, 218] on div "Make Visible in Checklist" at bounding box center [585, 217] width 86 height 22
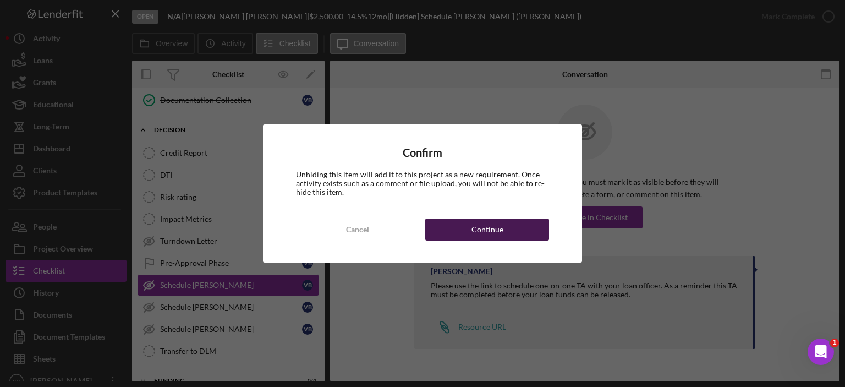
click at [435, 231] on button "Continue" at bounding box center [487, 229] width 124 height 22
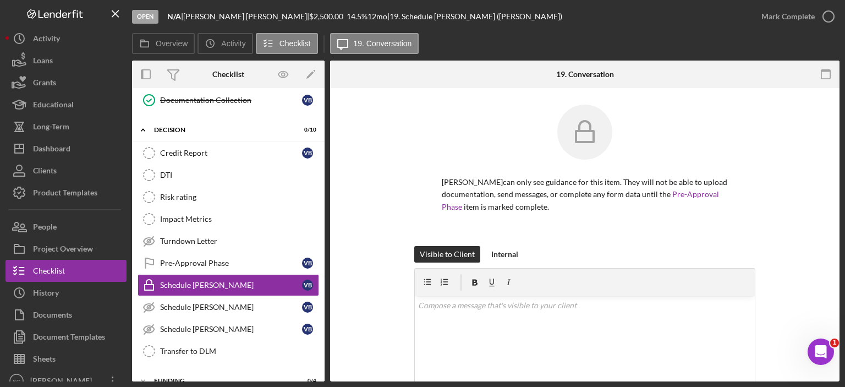
click at [456, 195] on p "[PERSON_NAME] can only see guidance for this item. They will not be able to upl…" at bounding box center [585, 194] width 286 height 37
click at [422, 324] on div "v Color teal Color pink Remove color Add row above Add row below Add column bef…" at bounding box center [585, 344] width 340 height 96
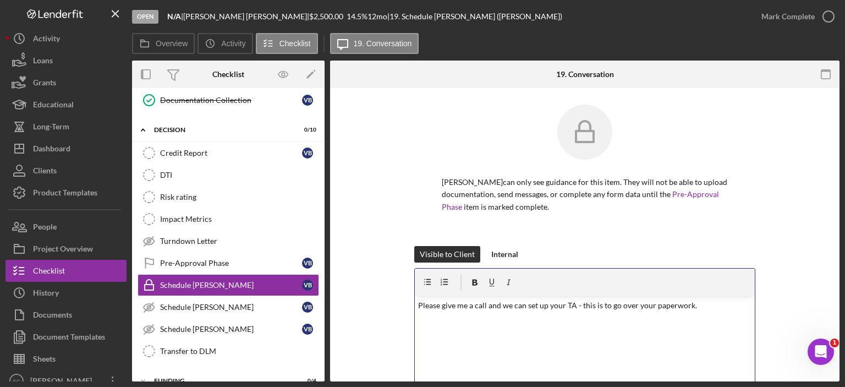
scroll to position [165, 0]
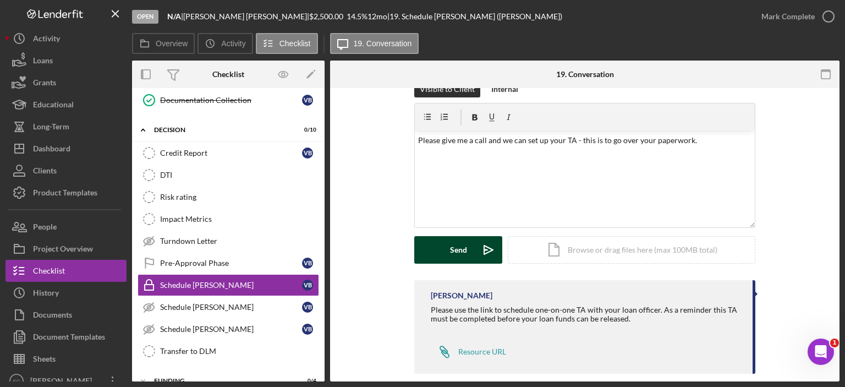
click at [423, 255] on button "Send Icon/icon-invite-send" at bounding box center [458, 250] width 88 height 28
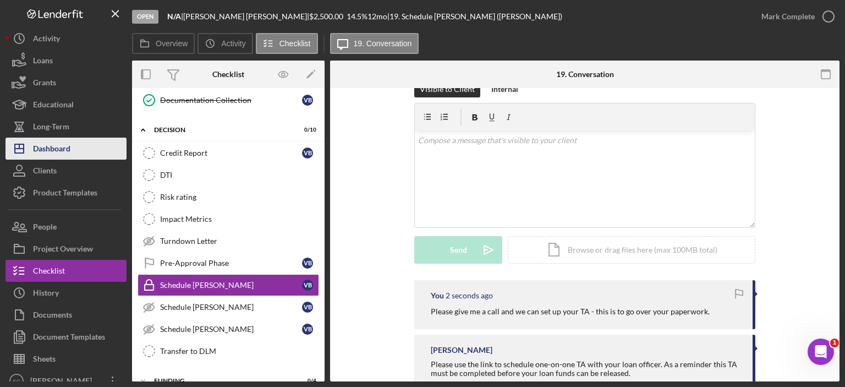
click at [56, 151] on div "Dashboard" at bounding box center [51, 150] width 37 height 25
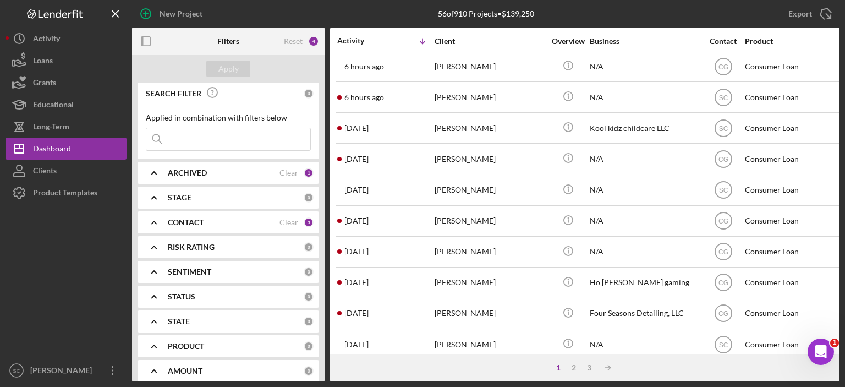
scroll to position [440, 0]
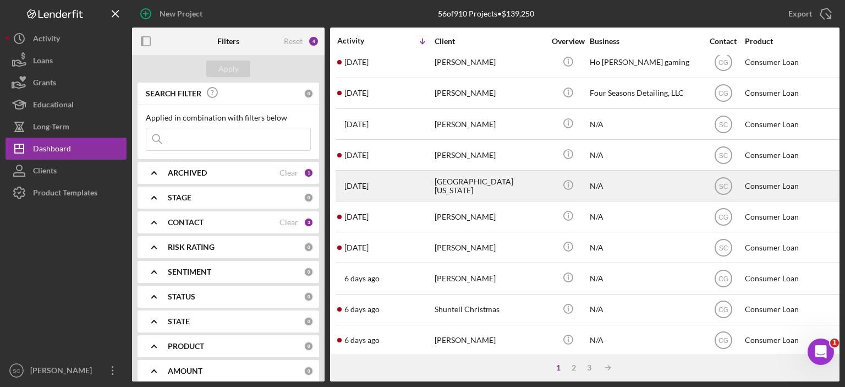
click at [458, 183] on div "[GEOGRAPHIC_DATA][US_STATE]" at bounding box center [490, 185] width 110 height 29
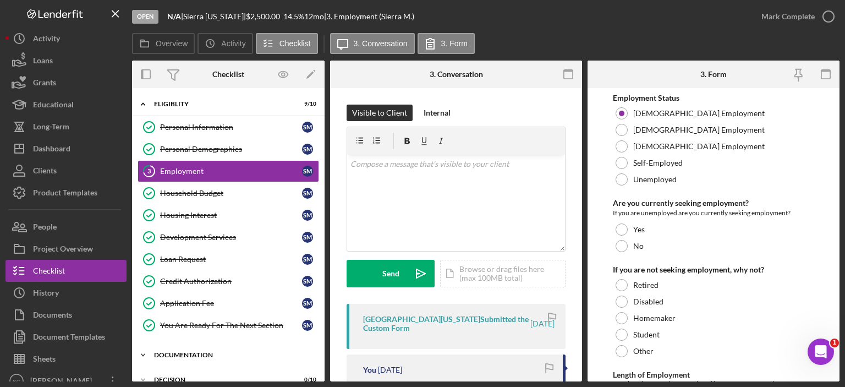
scroll to position [87, 0]
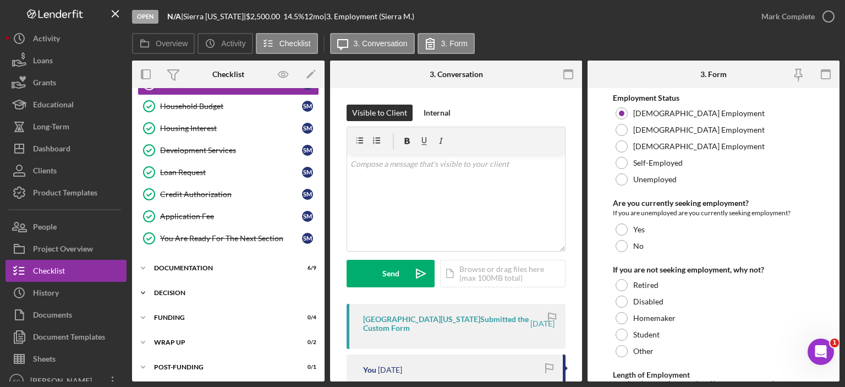
click at [145, 286] on icon "Icon/Expander" at bounding box center [143, 293] width 22 height 22
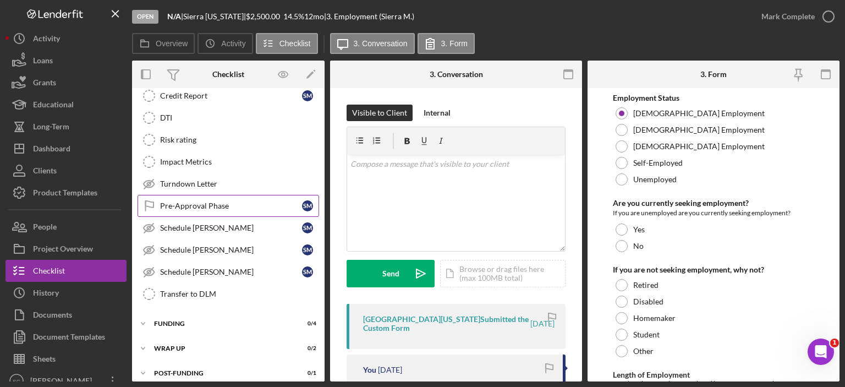
scroll to position [310, 0]
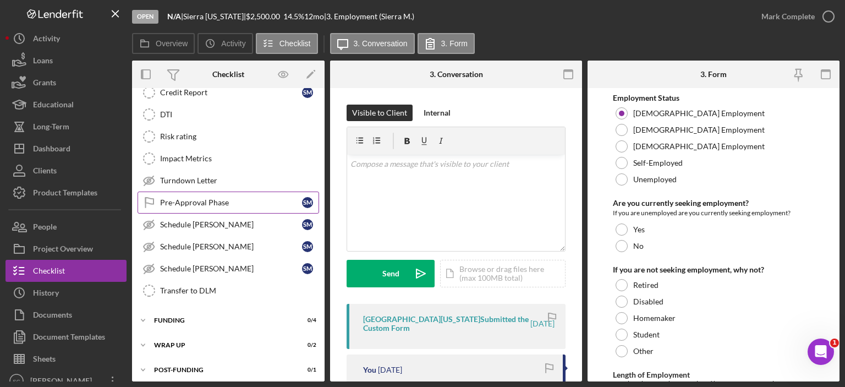
click at [228, 202] on div "Pre-Approval Phase" at bounding box center [231, 202] width 142 height 9
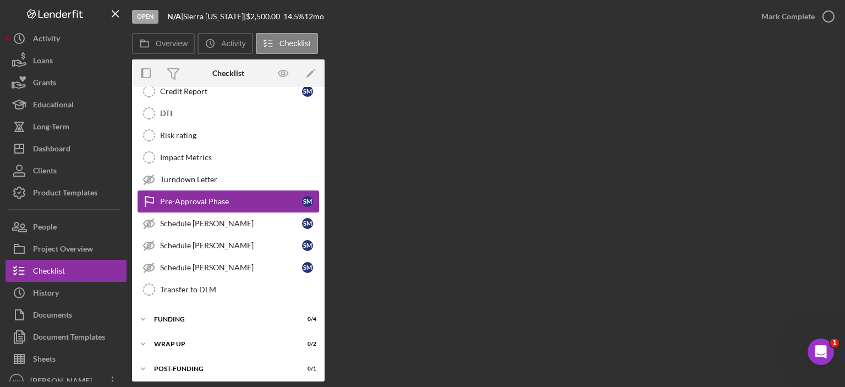
scroll to position [310, 0]
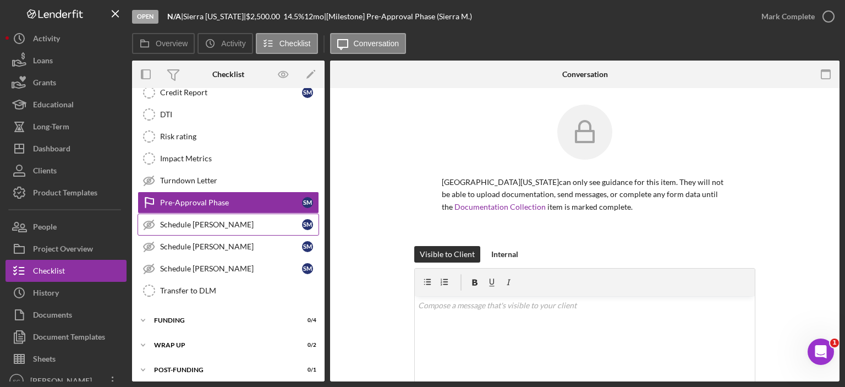
click at [256, 223] on div "Schedule [PERSON_NAME]" at bounding box center [231, 224] width 142 height 9
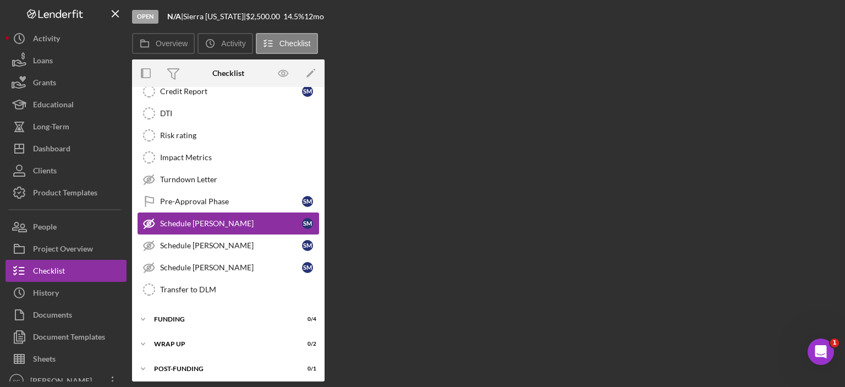
scroll to position [310, 0]
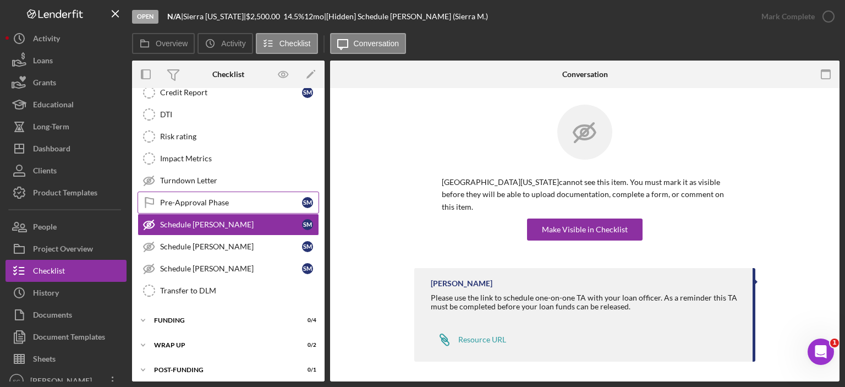
click at [246, 201] on div "Pre-Approval Phase" at bounding box center [231, 202] width 142 height 9
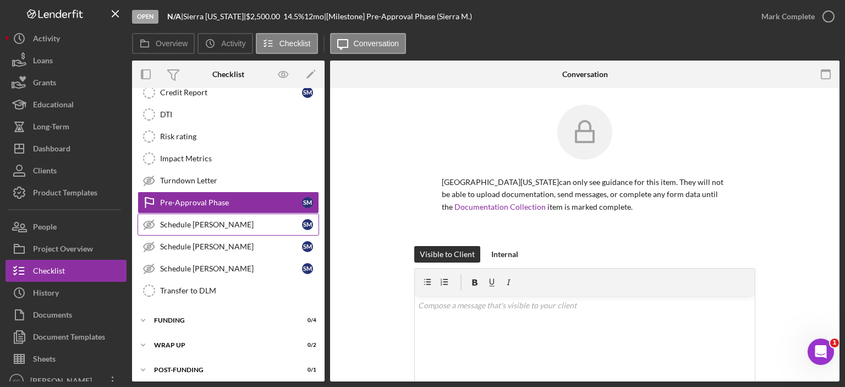
click at [249, 224] on div "Schedule [PERSON_NAME]" at bounding box center [231, 224] width 142 height 9
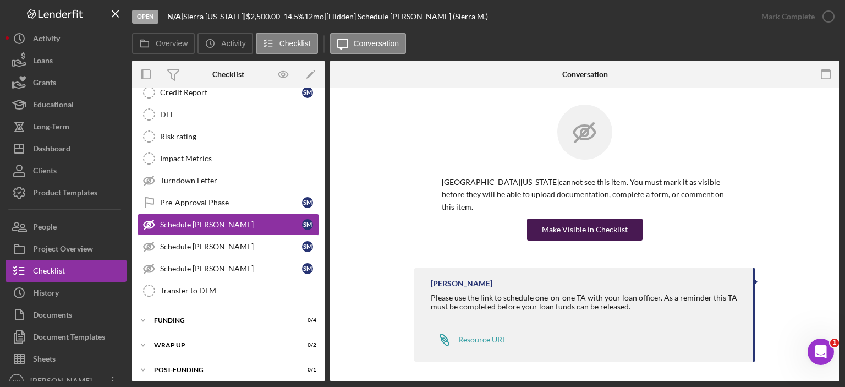
click at [605, 218] on div "Make Visible in Checklist" at bounding box center [585, 229] width 86 height 22
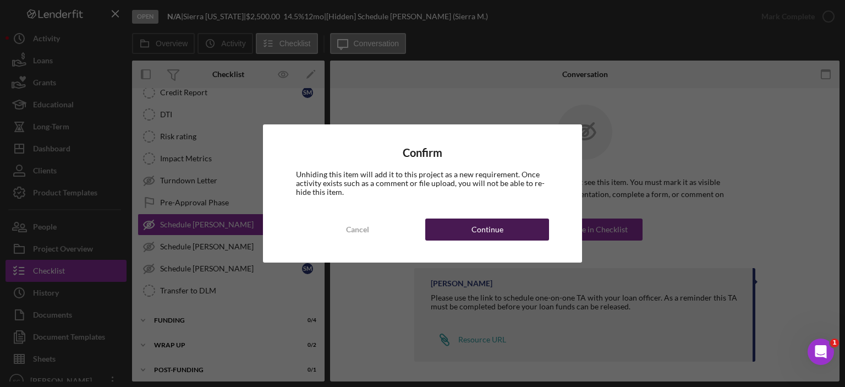
click at [447, 224] on button "Continue" at bounding box center [487, 229] width 124 height 22
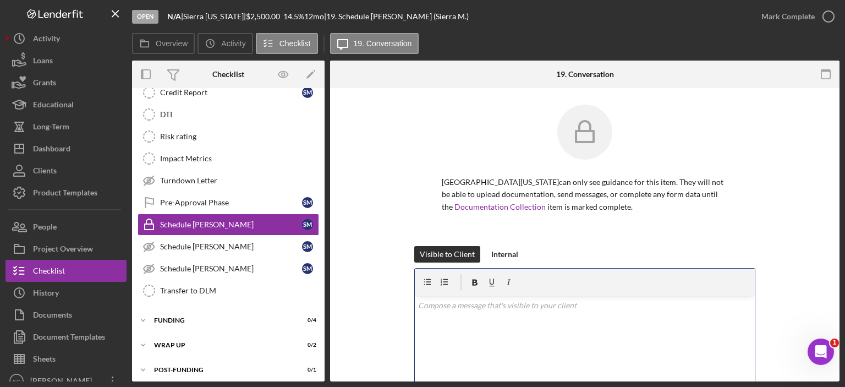
click at [442, 317] on div "v Color teal Color pink Remove color Add row above Add row below Add column bef…" at bounding box center [585, 344] width 340 height 96
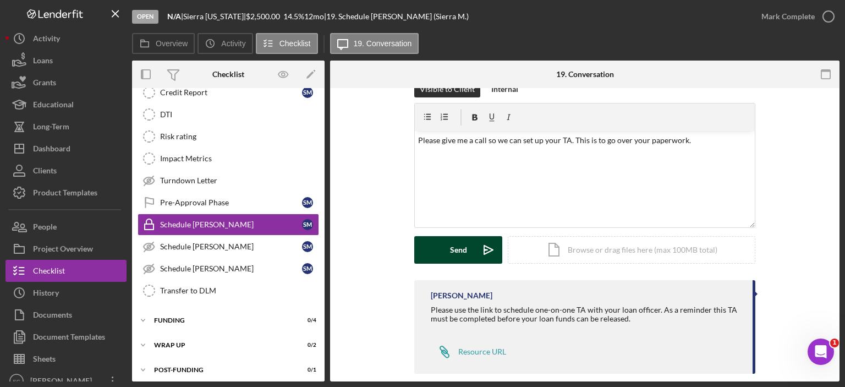
click at [431, 248] on button "Send Icon/icon-invite-send" at bounding box center [458, 250] width 88 height 28
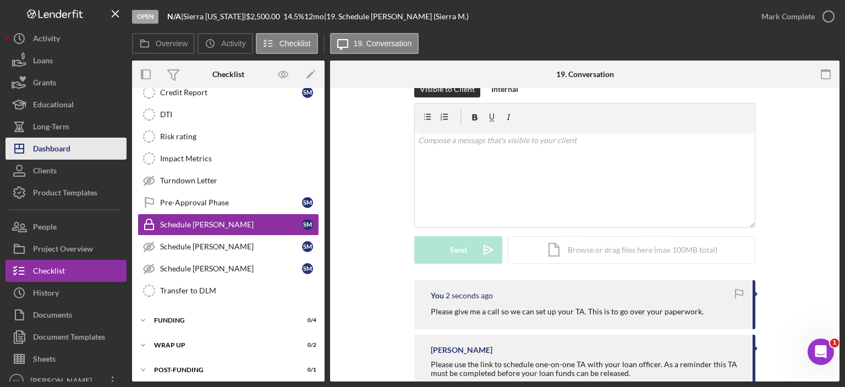
click at [61, 149] on div "Dashboard" at bounding box center [51, 150] width 37 height 25
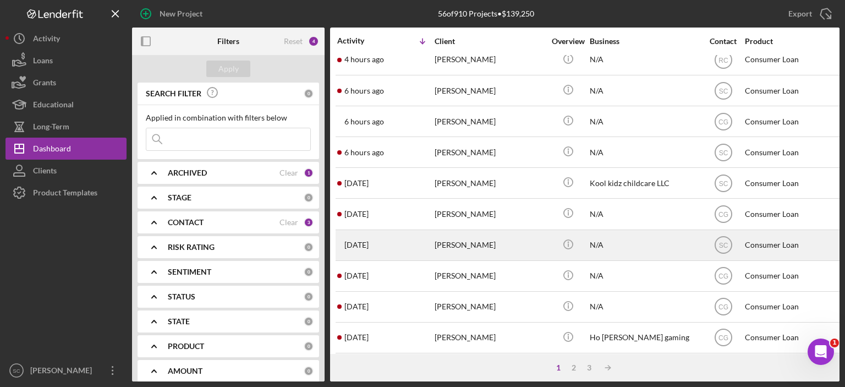
scroll to position [220, 0]
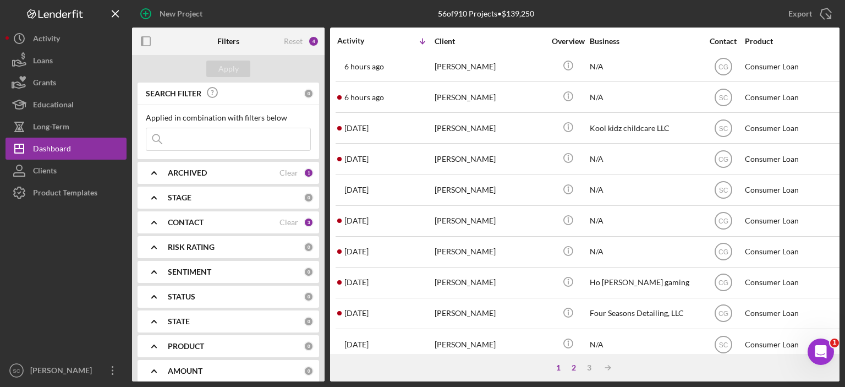
click at [576, 365] on div "2" at bounding box center [573, 367] width 15 height 9
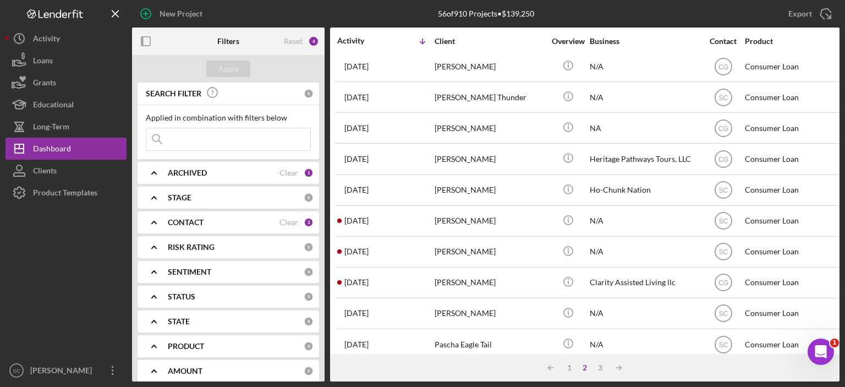
scroll to position [275, 0]
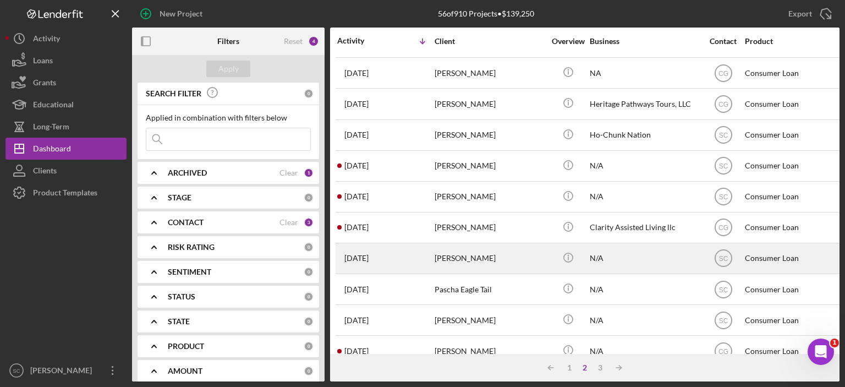
click at [462, 252] on div "[PERSON_NAME]" at bounding box center [490, 258] width 110 height 29
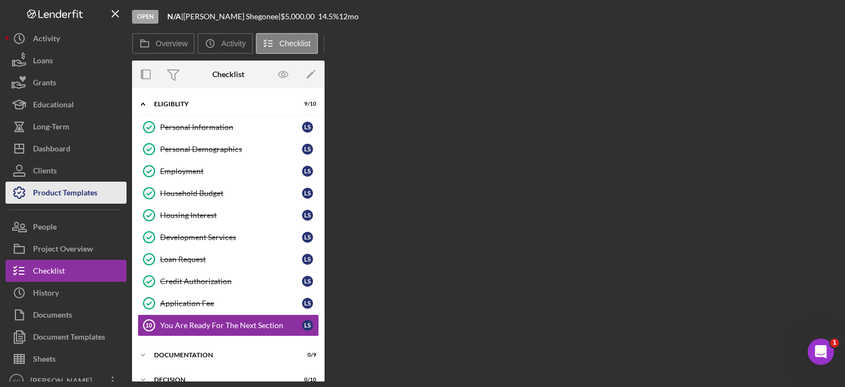
scroll to position [87, 0]
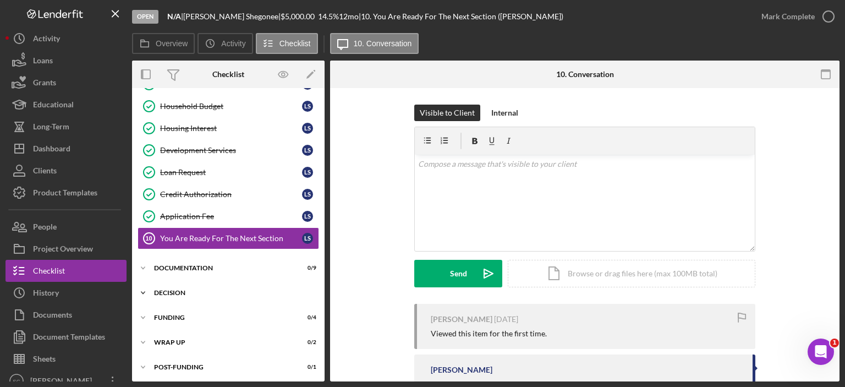
click at [145, 286] on icon "Icon/Expander" at bounding box center [143, 293] width 22 height 22
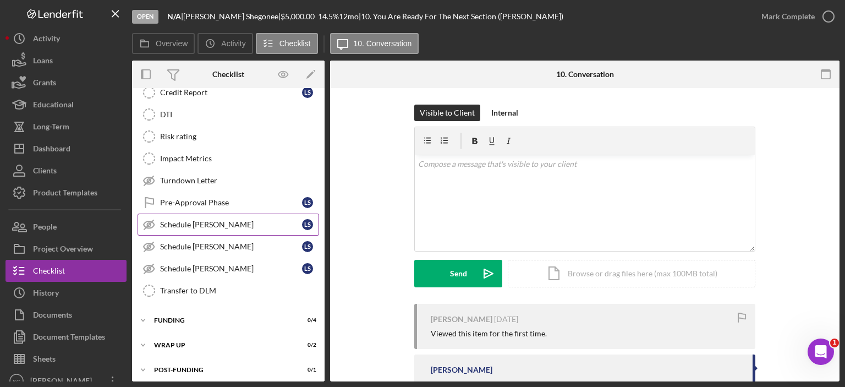
click at [258, 220] on div "Schedule [PERSON_NAME]" at bounding box center [231, 224] width 142 height 9
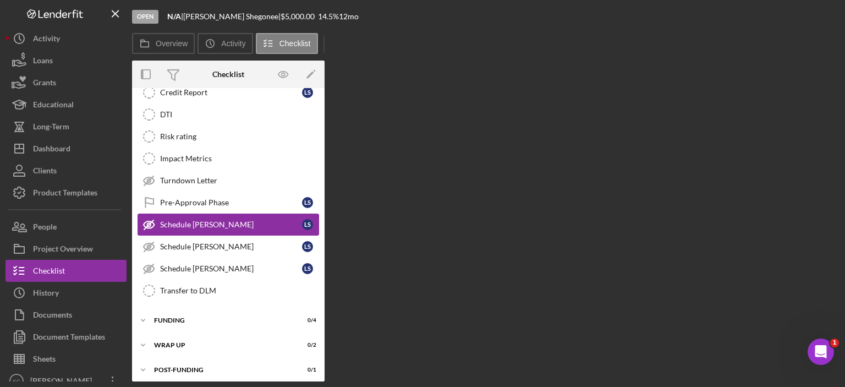
scroll to position [310, 0]
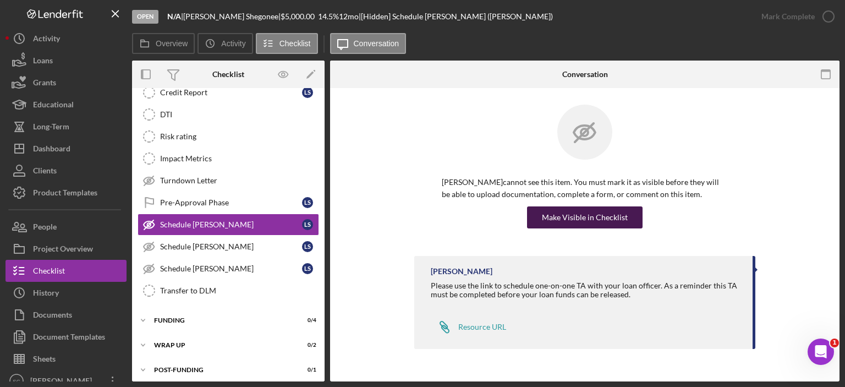
click at [553, 218] on div "Make Visible in Checklist" at bounding box center [585, 217] width 86 height 22
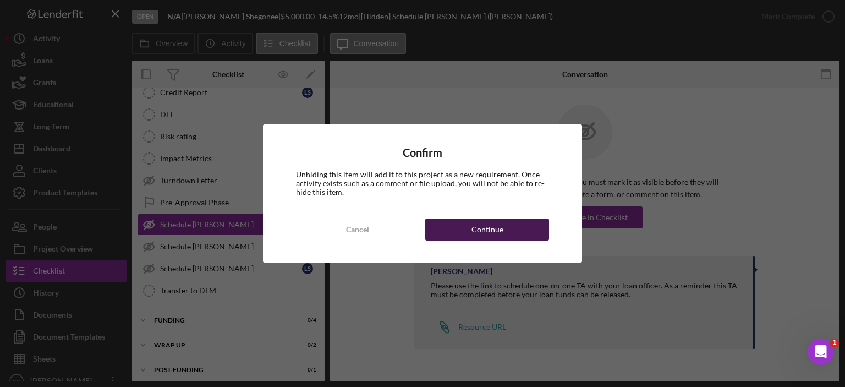
click at [468, 227] on button "Continue" at bounding box center [487, 229] width 124 height 22
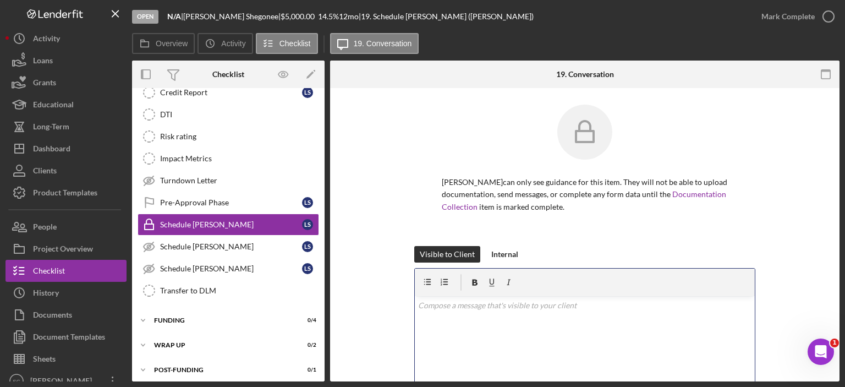
click at [451, 321] on div "v Color teal Color pink Remove color Add row above Add row below Add column bef…" at bounding box center [585, 344] width 340 height 96
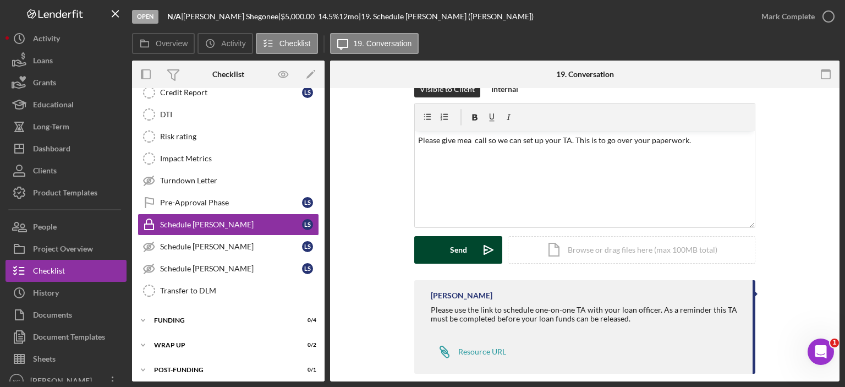
click at [431, 242] on button "Send Icon/icon-invite-send" at bounding box center [458, 250] width 88 height 28
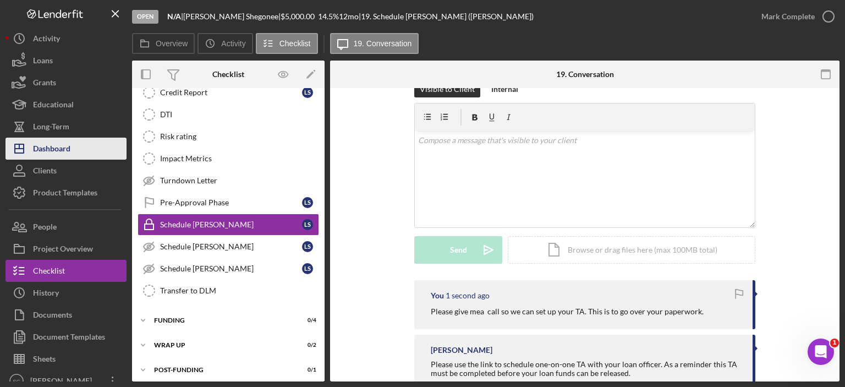
click at [61, 151] on div "Dashboard" at bounding box center [51, 150] width 37 height 25
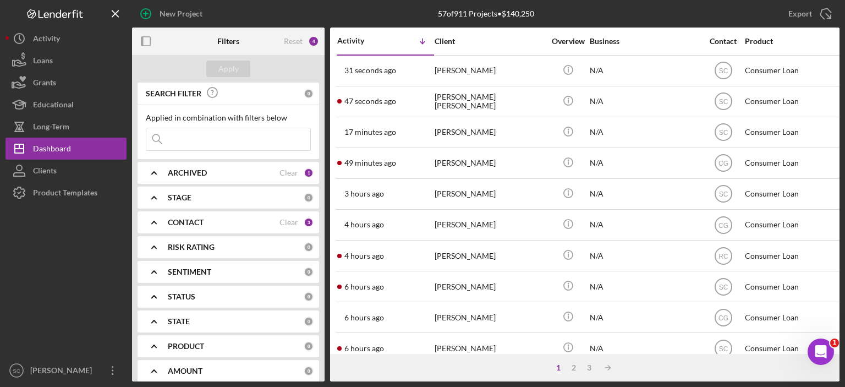
click at [556, 365] on div "1" at bounding box center [558, 367] width 15 height 9
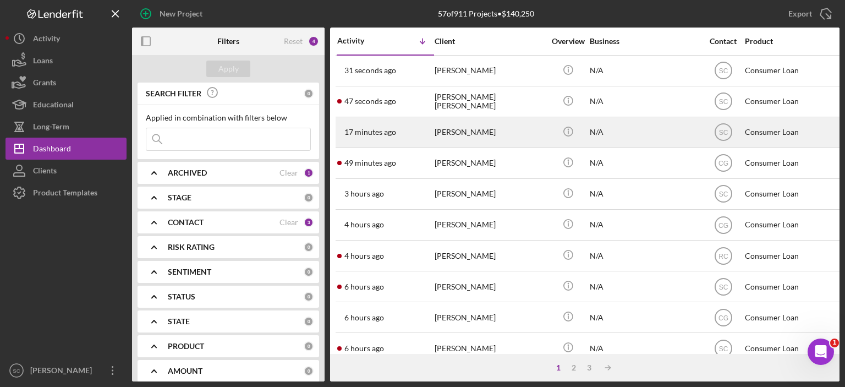
click at [484, 129] on div "[PERSON_NAME]" at bounding box center [490, 132] width 110 height 29
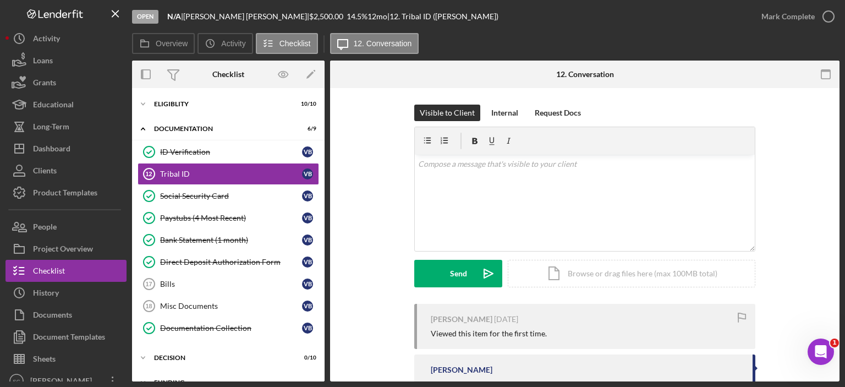
scroll to position [65, 0]
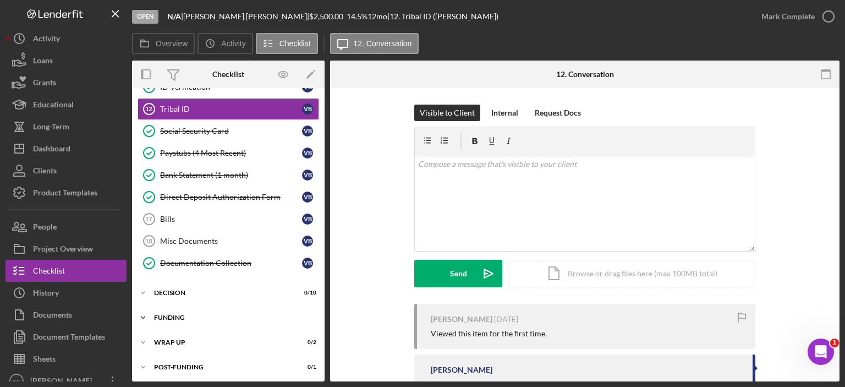
click at [144, 310] on icon "Icon/Expander" at bounding box center [143, 318] width 22 height 22
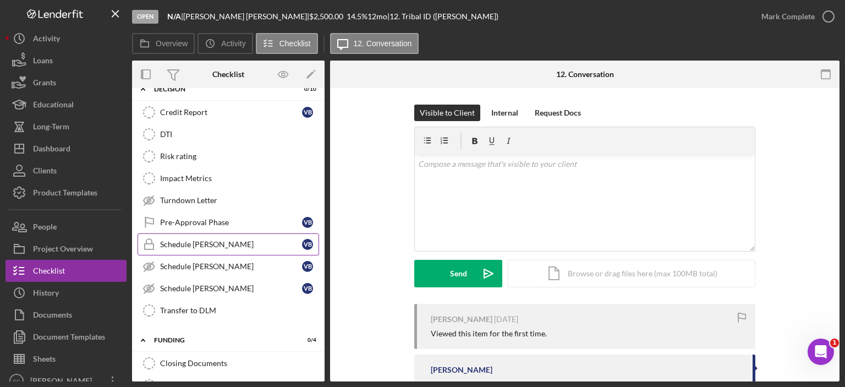
scroll to position [324, 0]
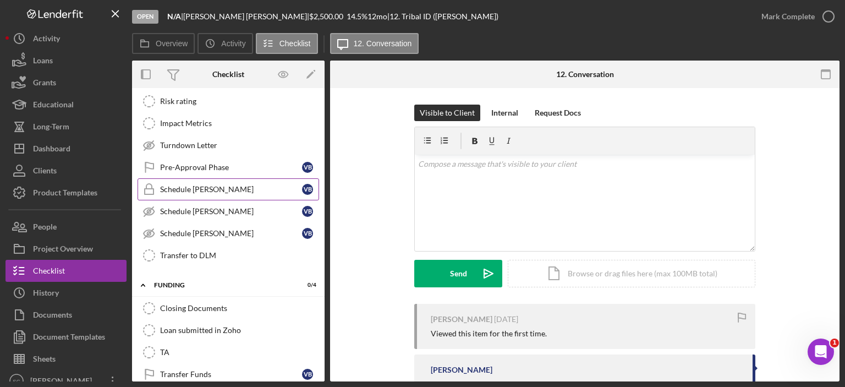
click at [215, 185] on div "Schedule [PERSON_NAME]" at bounding box center [231, 189] width 142 height 9
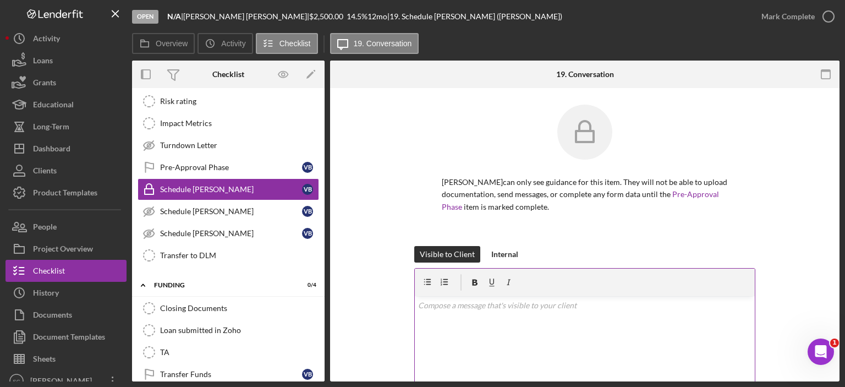
scroll to position [165, 0]
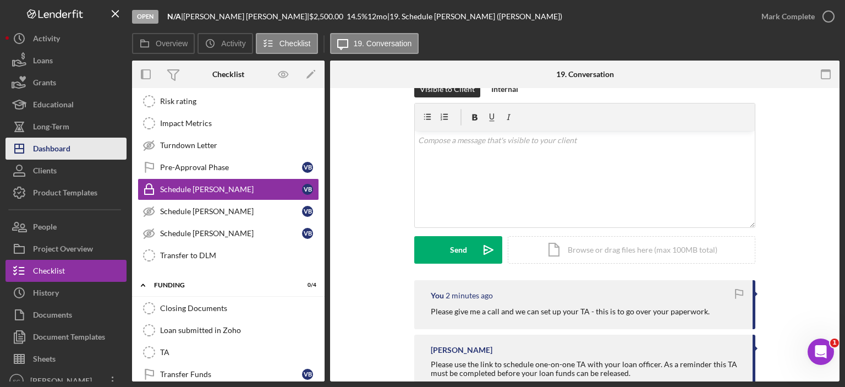
click at [77, 147] on button "Icon/Dashboard Dashboard" at bounding box center [66, 149] width 121 height 22
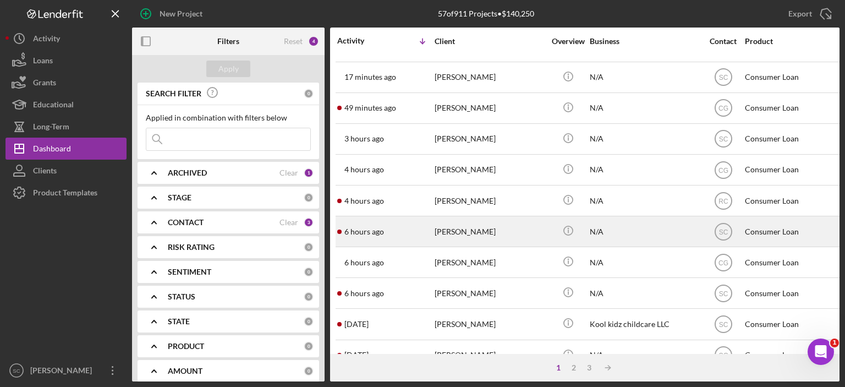
scroll to position [110, 0]
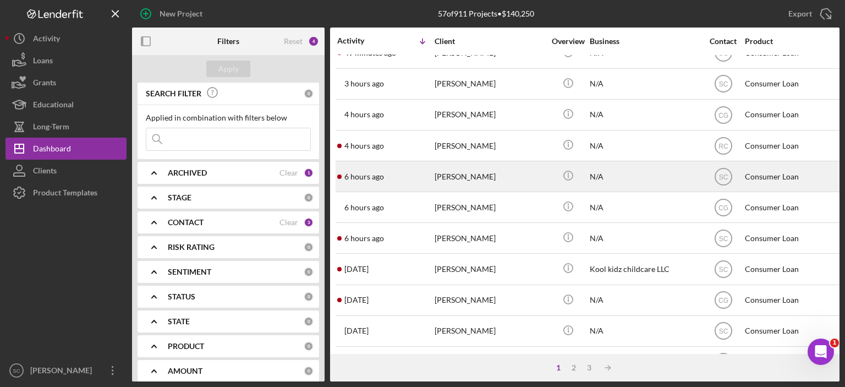
click at [475, 171] on div "[PERSON_NAME]" at bounding box center [490, 176] width 110 height 29
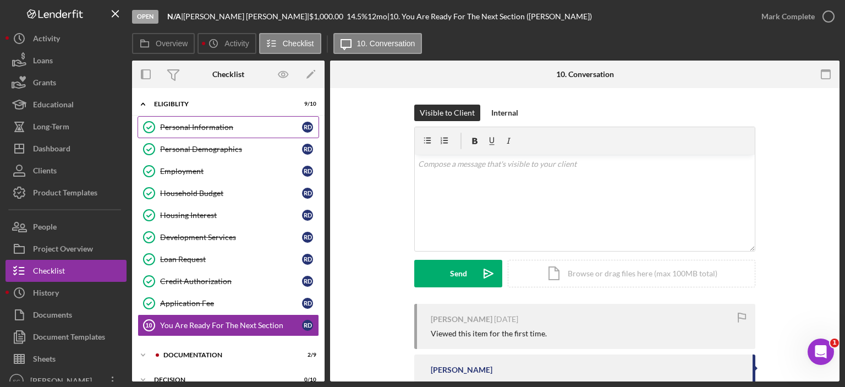
click at [194, 121] on link "Personal Information Personal Information R D" at bounding box center [229, 127] width 182 height 22
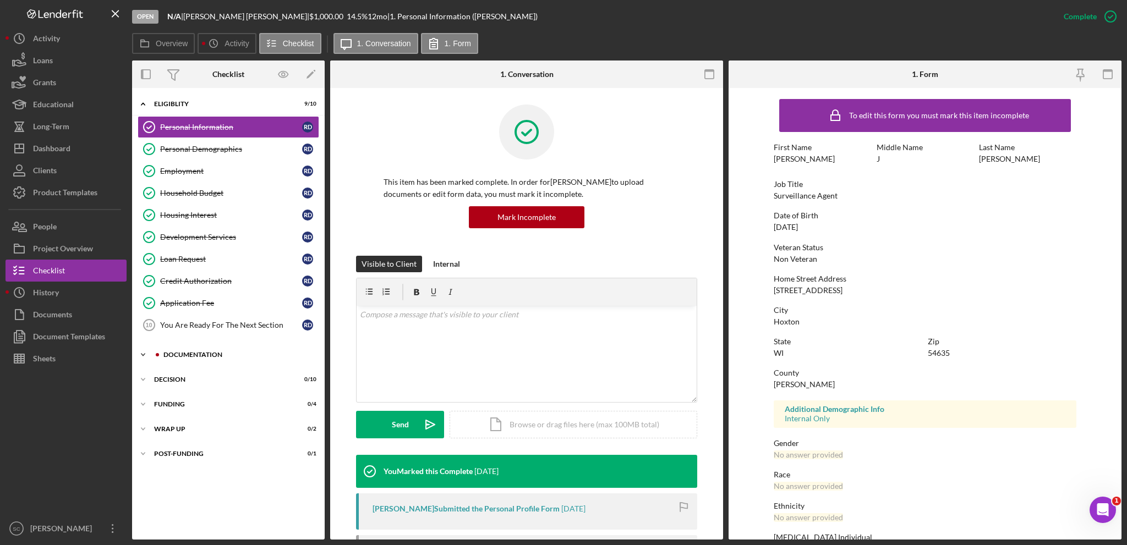
click at [150, 349] on icon "Icon/Expander" at bounding box center [143, 355] width 22 height 22
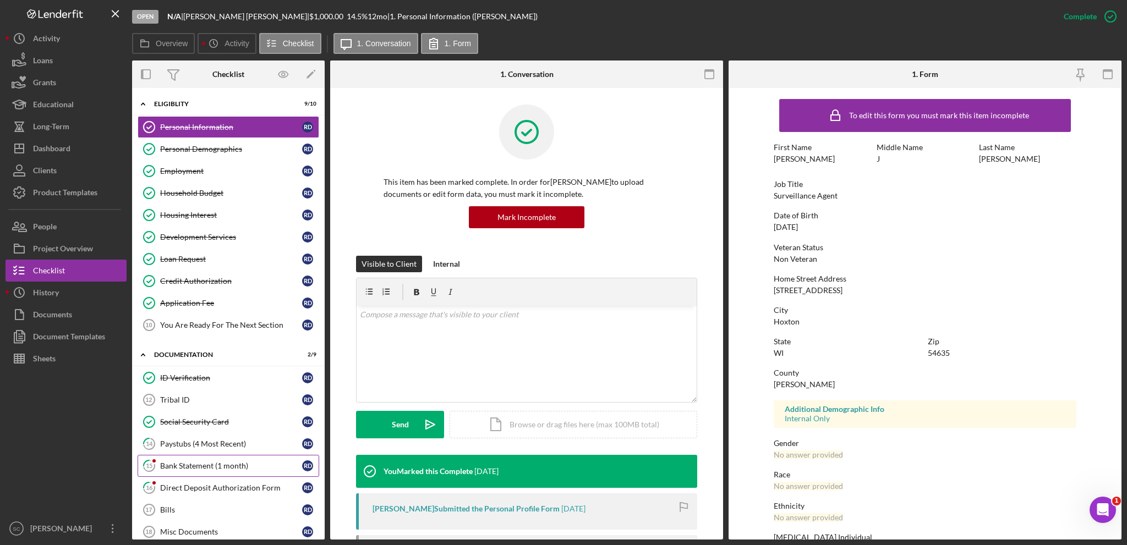
click at [188, 462] on div "Bank Statement (1 month)" at bounding box center [231, 466] width 142 height 9
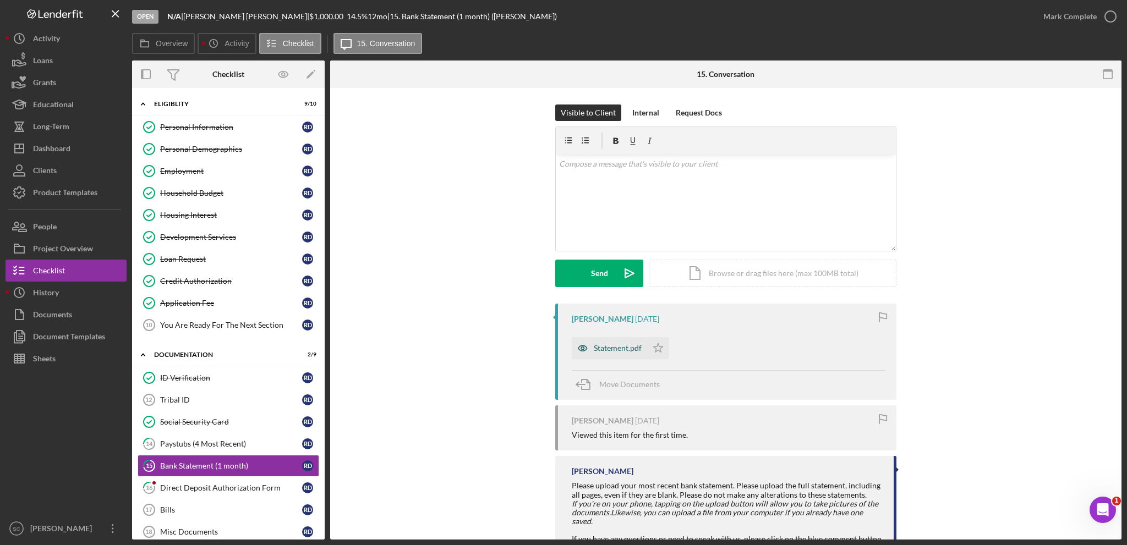
click at [614, 349] on div "Statement.pdf" at bounding box center [618, 348] width 48 height 9
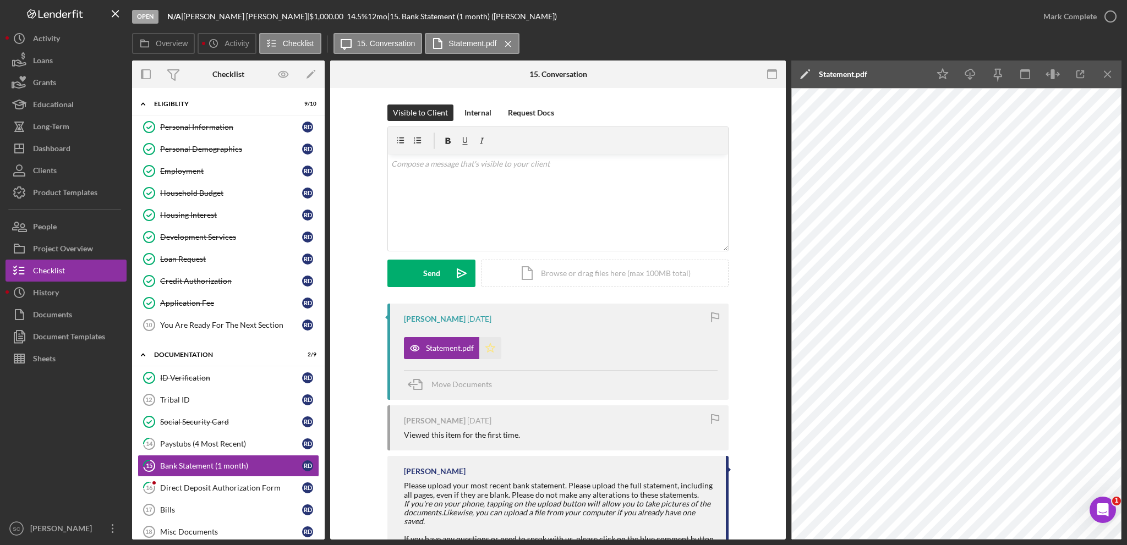
click at [483, 345] on icon "Icon/Star" at bounding box center [490, 348] width 22 height 22
click at [1033, 18] on div "Mark Complete" at bounding box center [1076, 16] width 89 height 33
click at [1056, 18] on div "Mark Complete" at bounding box center [1069, 17] width 53 height 22
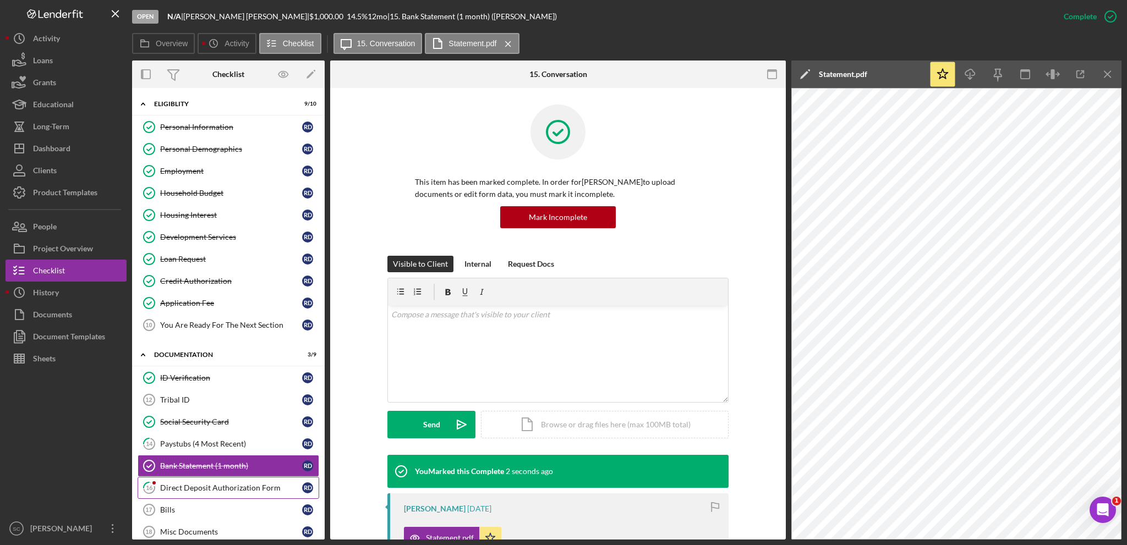
click at [181, 488] on div "Direct Deposit Authorization Form" at bounding box center [231, 488] width 142 height 9
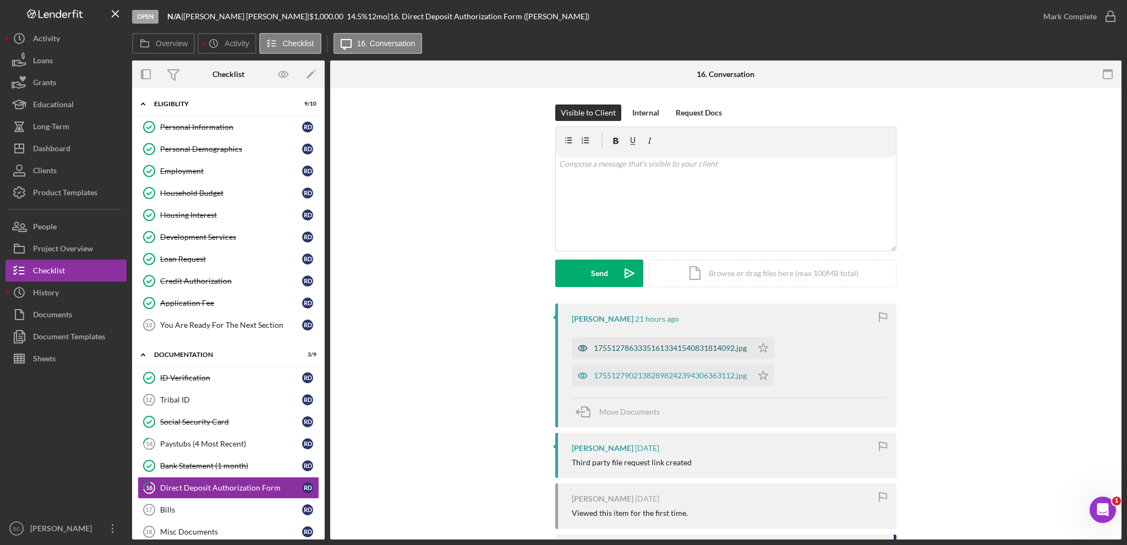
click at [660, 353] on div "17551278633351613341540831814092.jpg" at bounding box center [662, 348] width 181 height 22
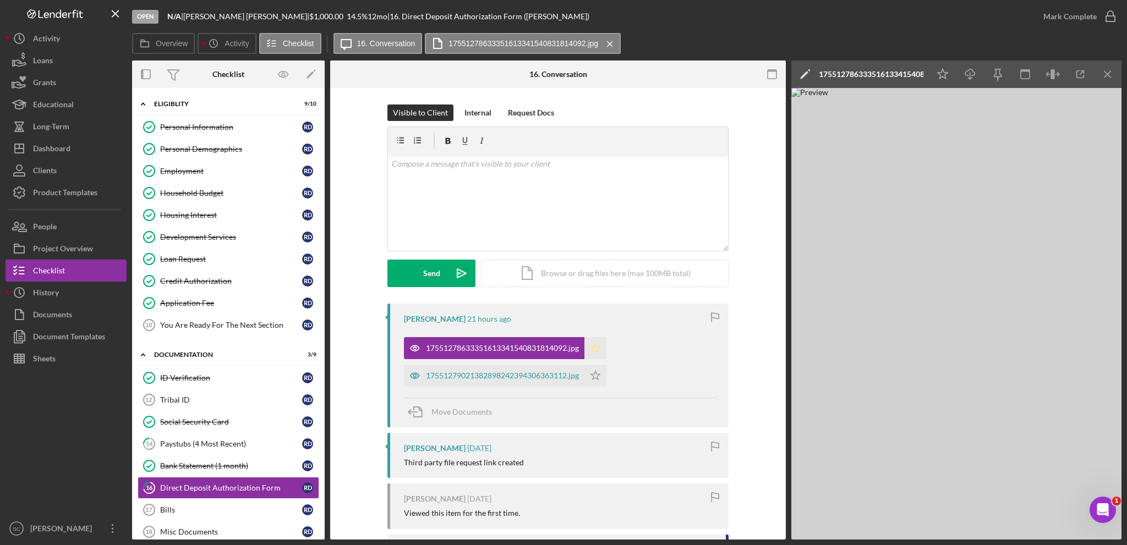
click at [600, 348] on icon "Icon/Star" at bounding box center [595, 348] width 22 height 22
click at [499, 375] on div "17551279021382898242394306363112.jpg" at bounding box center [502, 375] width 153 height 9
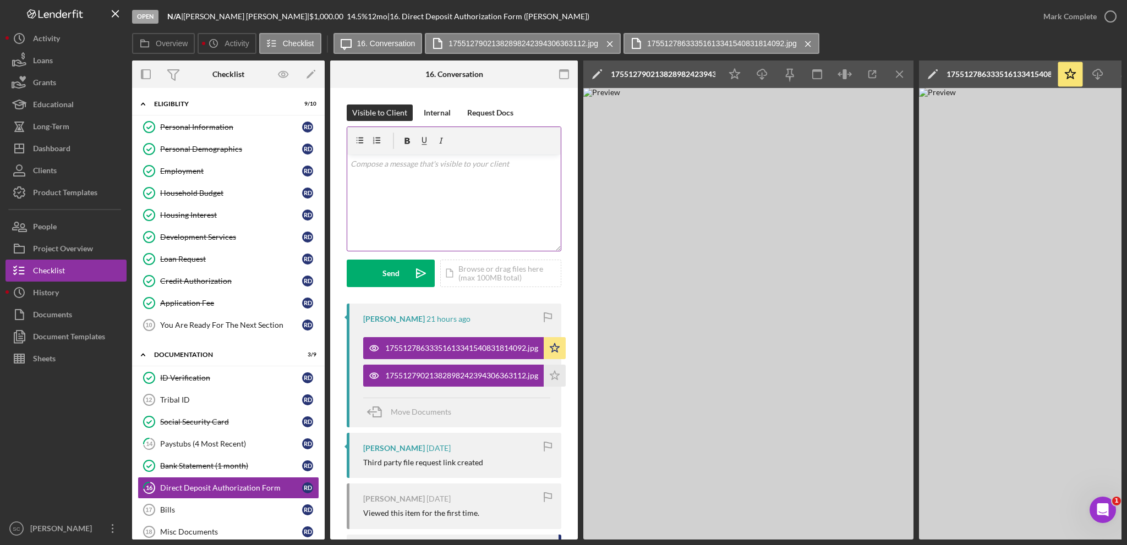
click at [449, 222] on div "v Color teal Color pink Remove color Add row above Add row below Add column bef…" at bounding box center [454, 203] width 214 height 96
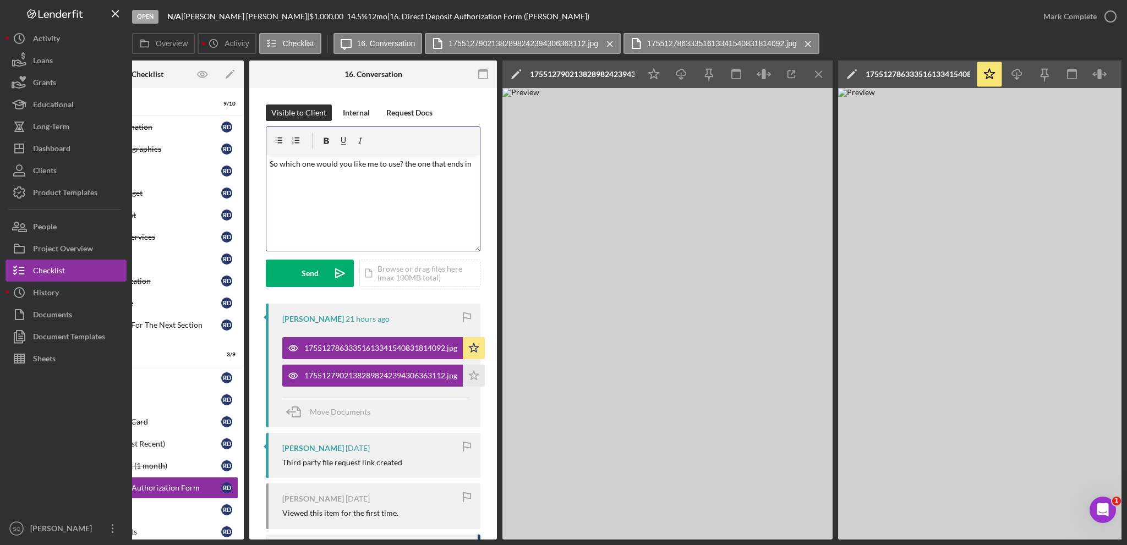
scroll to position [0, 84]
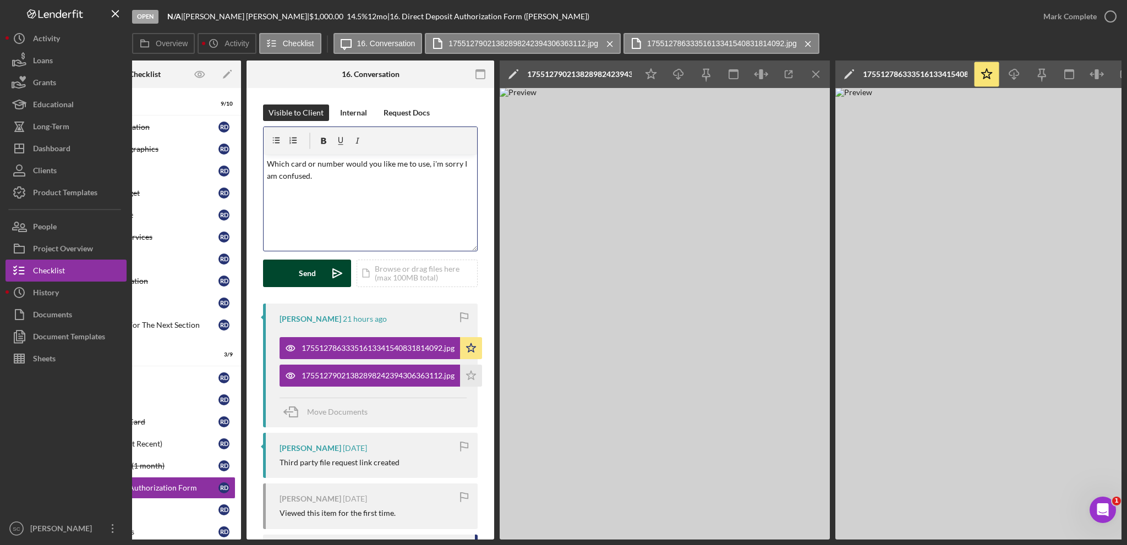
click at [299, 278] on div "Send" at bounding box center [307, 274] width 17 height 28
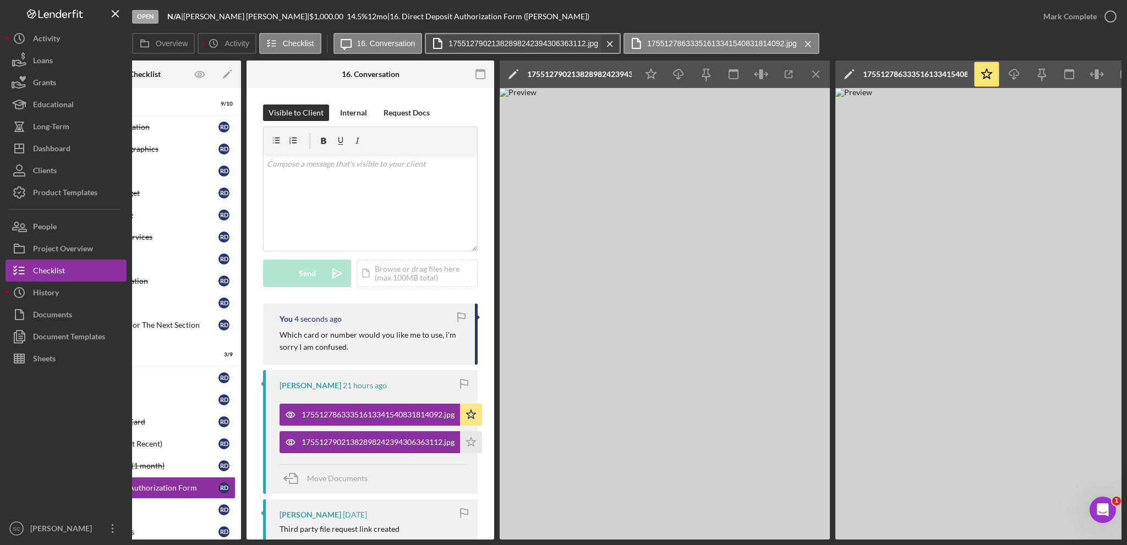
click at [609, 41] on icon "Icon/Menu Close" at bounding box center [609, 44] width 19 height 28
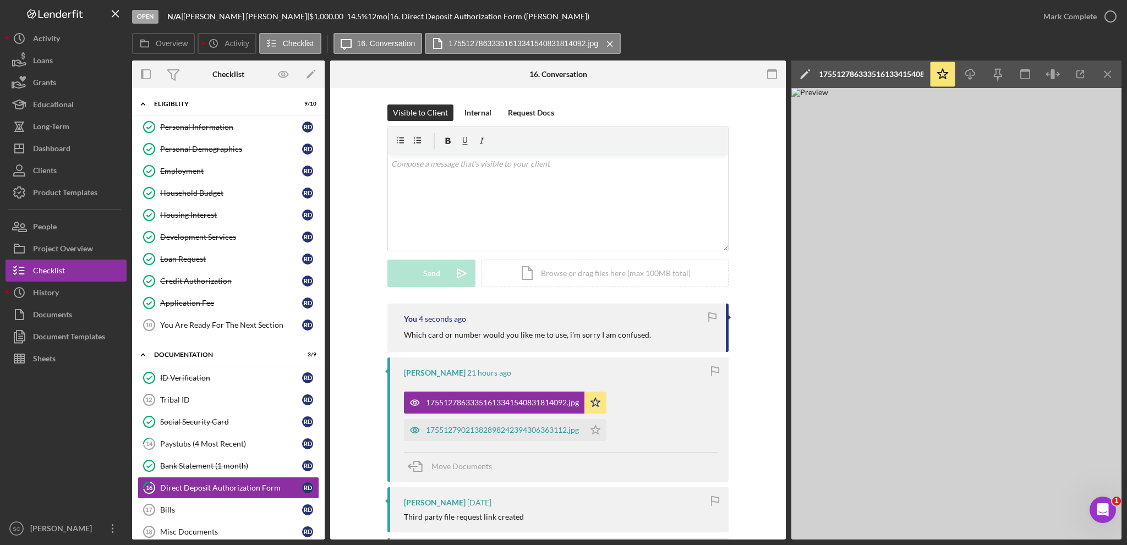
scroll to position [0, 0]
click at [611, 42] on icon "Icon/Menu Close" at bounding box center [609, 44] width 19 height 28
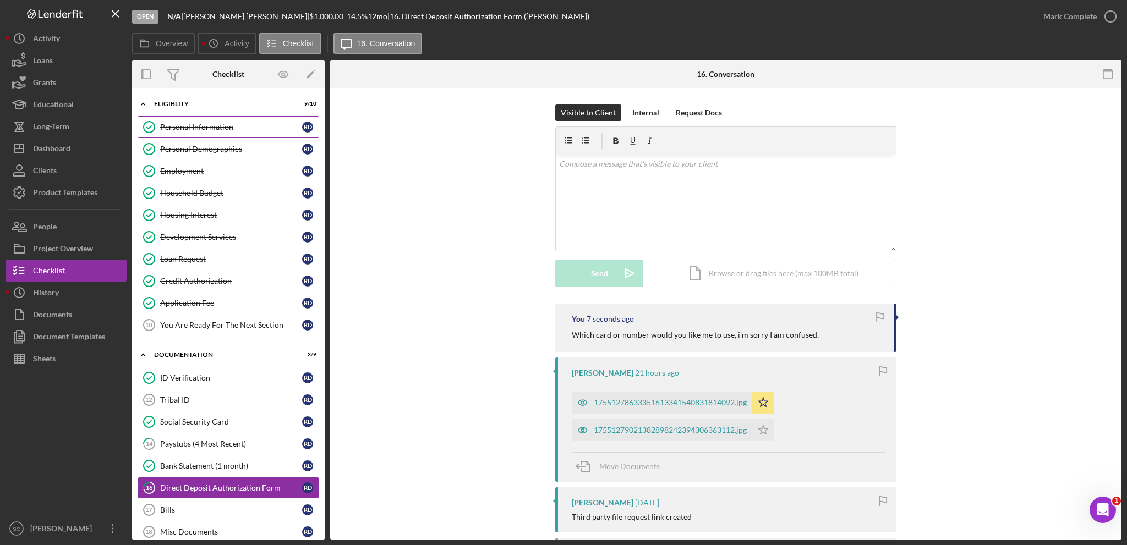
click at [196, 127] on div "Personal Information" at bounding box center [231, 127] width 142 height 9
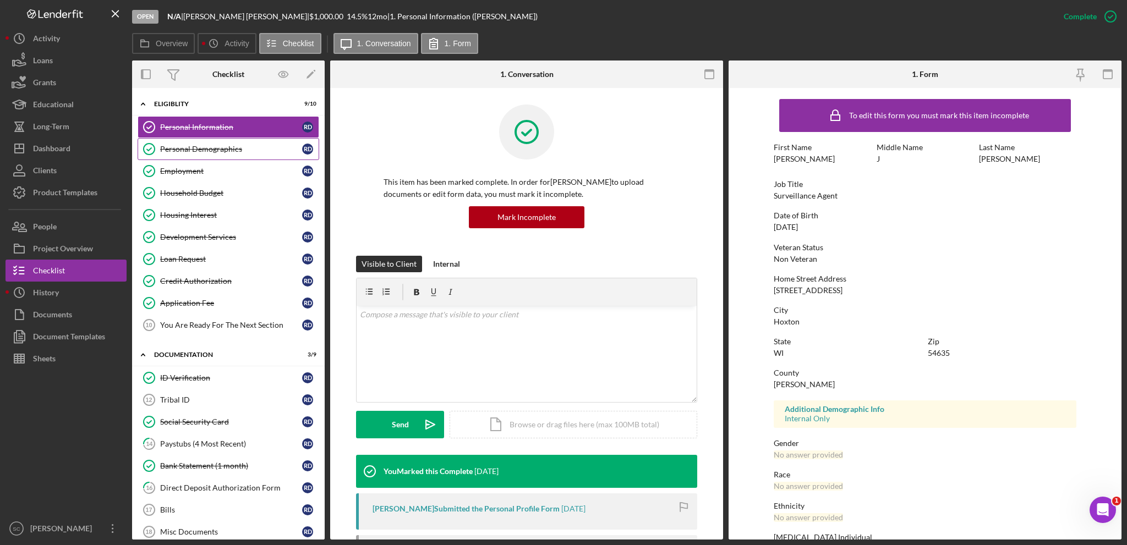
click at [188, 149] on div "Personal Demographics" at bounding box center [231, 149] width 142 height 9
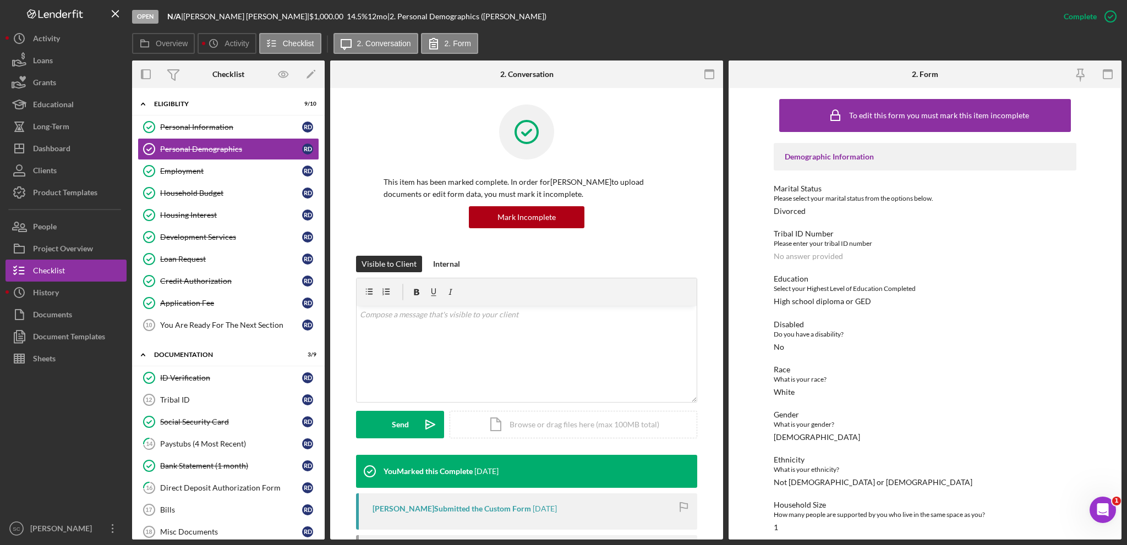
scroll to position [88, 0]
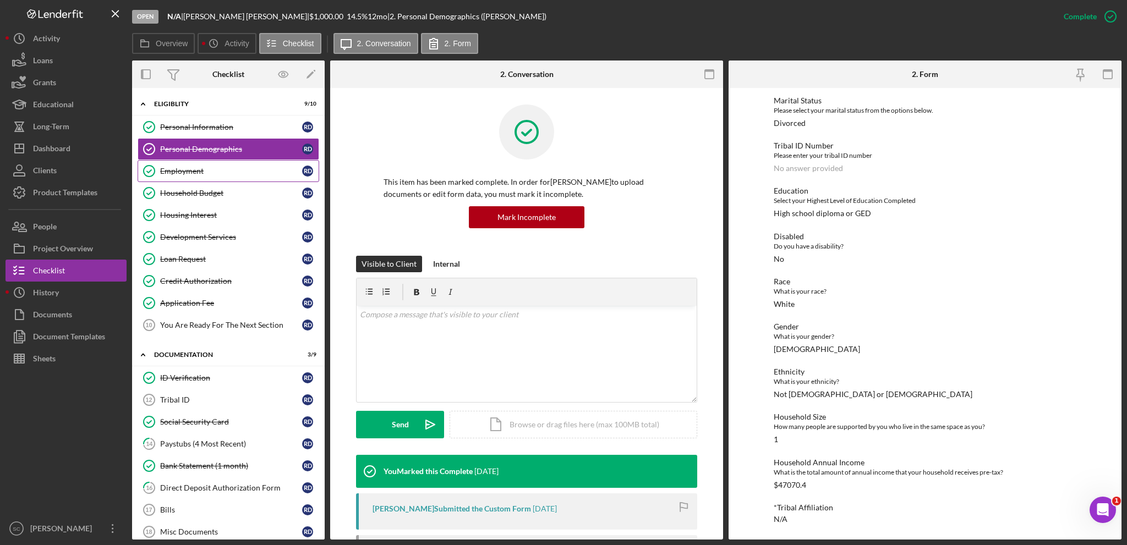
click at [220, 174] on div "Employment" at bounding box center [231, 171] width 142 height 9
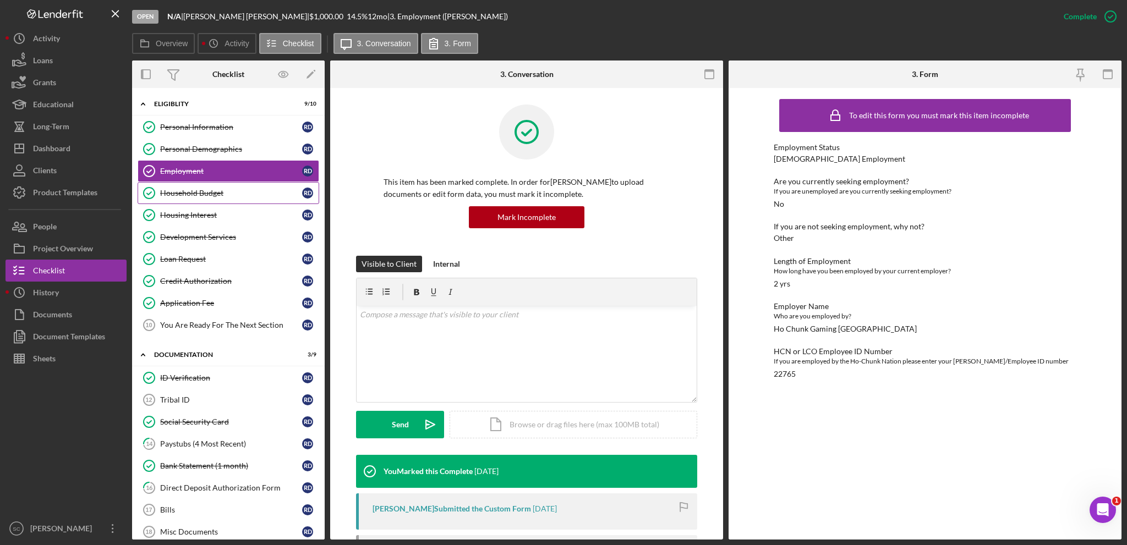
click at [185, 196] on div "Household Budget" at bounding box center [231, 193] width 142 height 9
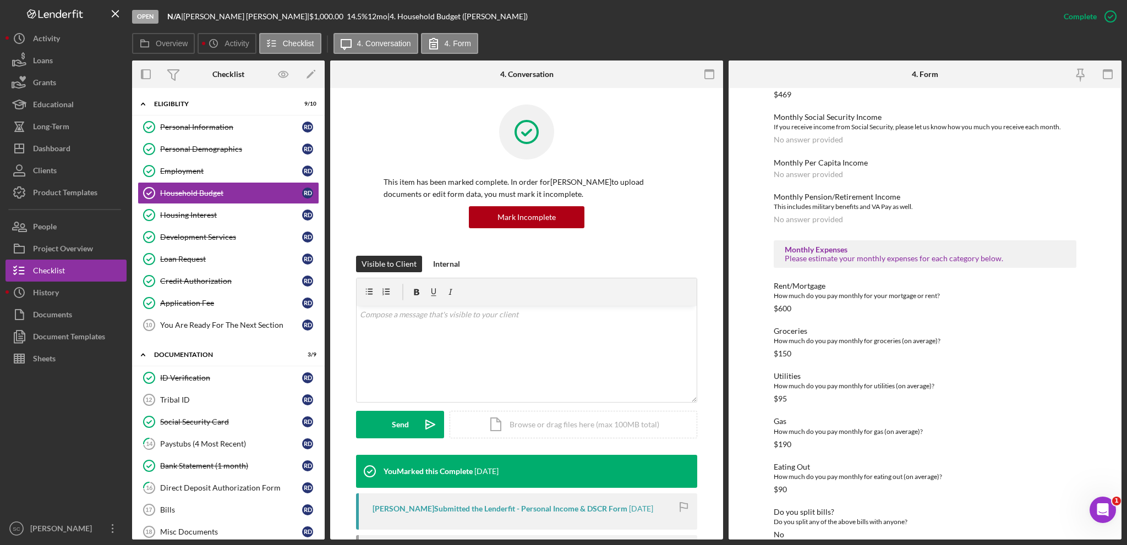
scroll to position [381, 0]
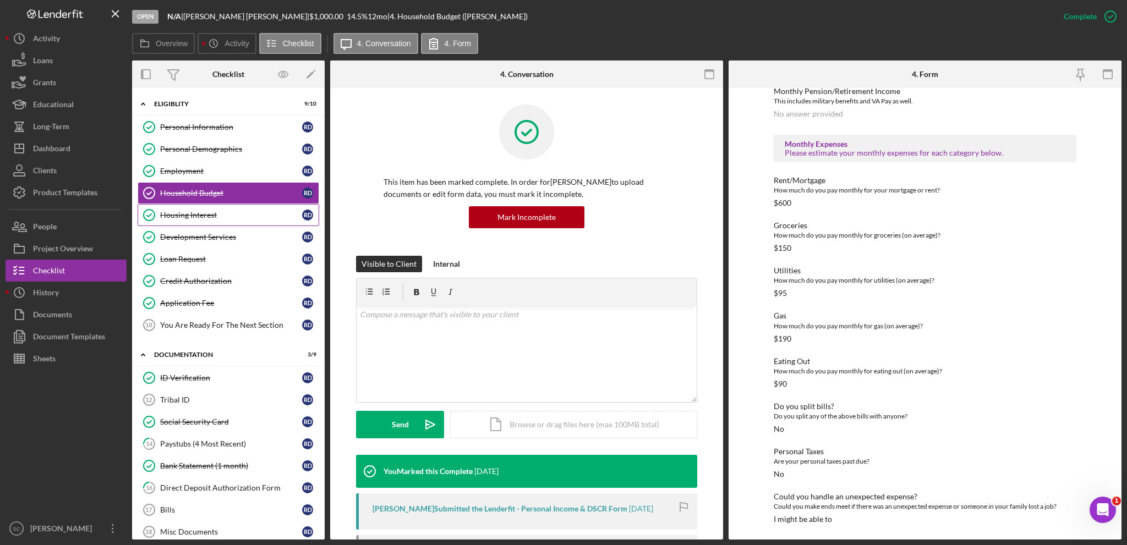
click at [209, 213] on div "Housing Interest" at bounding box center [231, 215] width 142 height 9
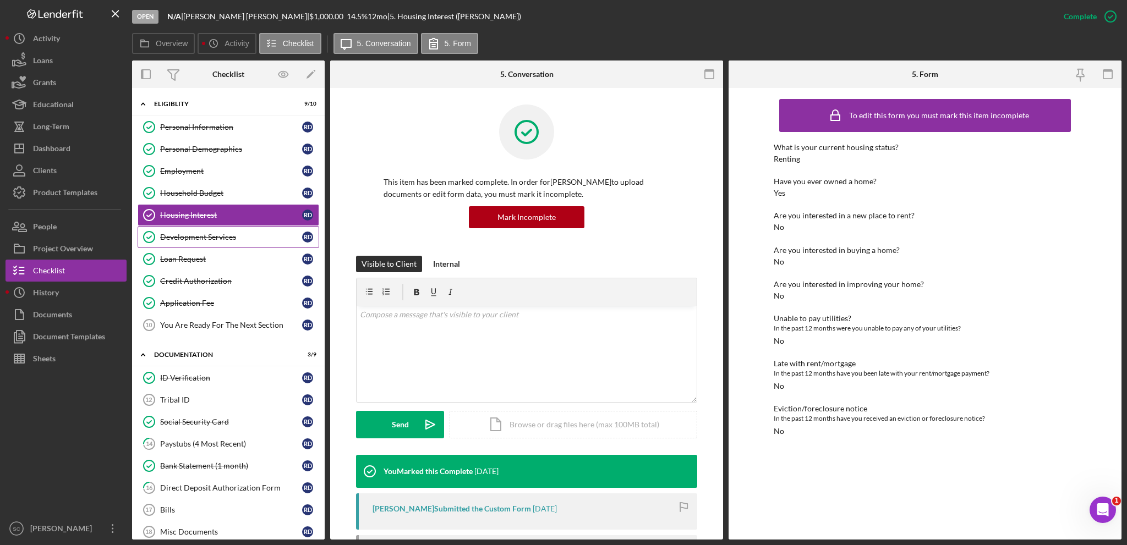
click at [206, 239] on div "Development Services" at bounding box center [231, 237] width 142 height 9
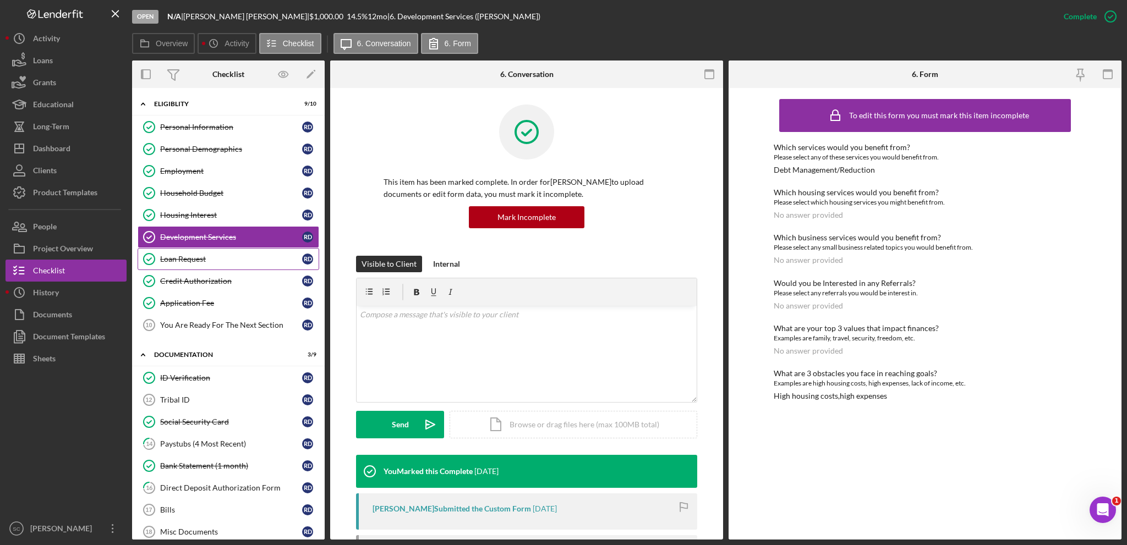
click at [200, 256] on div "Loan Request" at bounding box center [231, 259] width 142 height 9
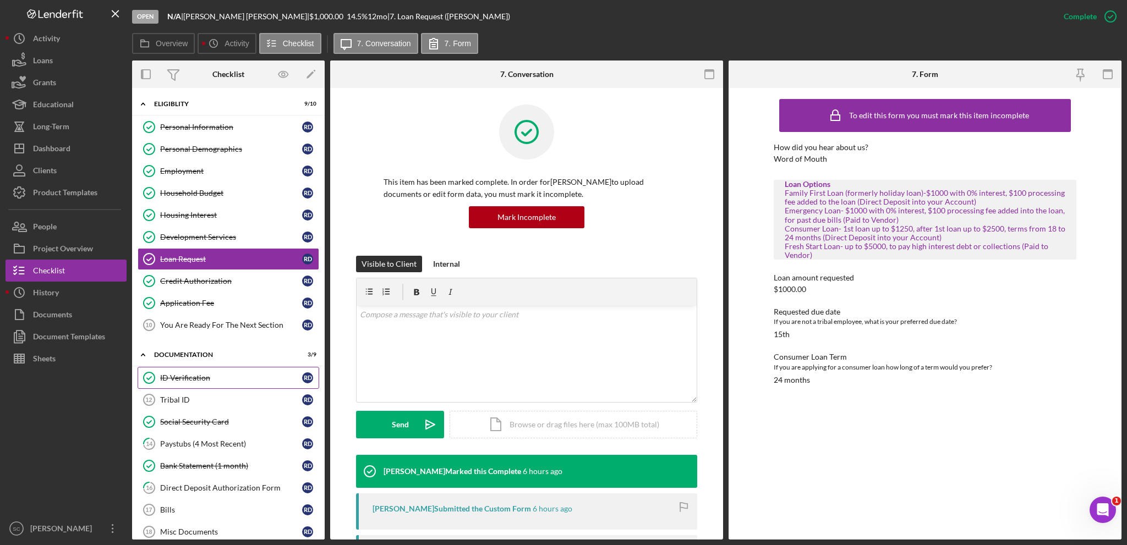
click at [177, 380] on div "ID Verification" at bounding box center [231, 378] width 142 height 9
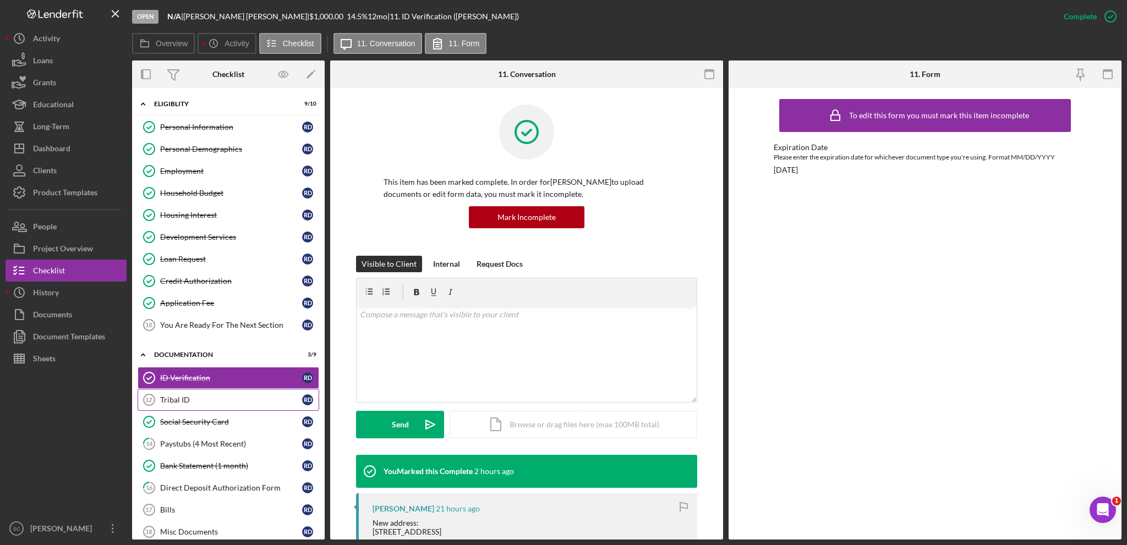
click at [189, 401] on div "Tribal ID" at bounding box center [231, 400] width 142 height 9
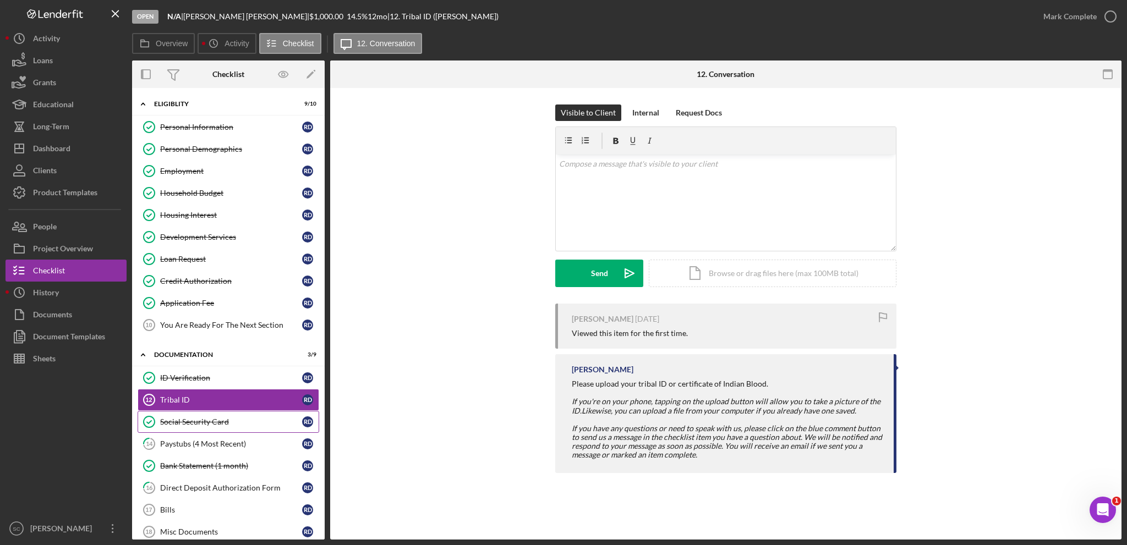
click at [192, 419] on div "Social Security Card" at bounding box center [231, 422] width 142 height 9
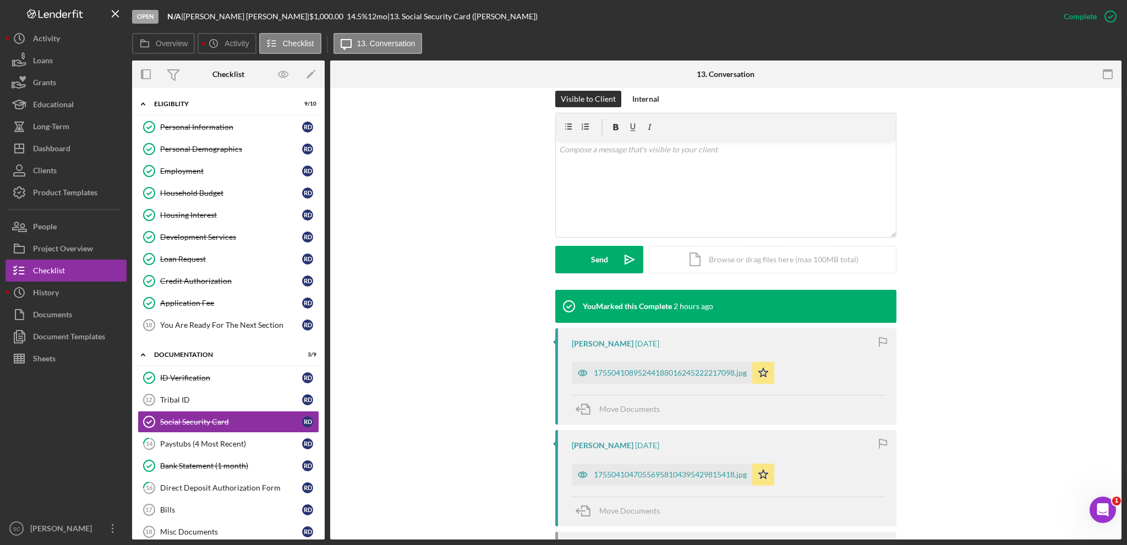
scroll to position [220, 0]
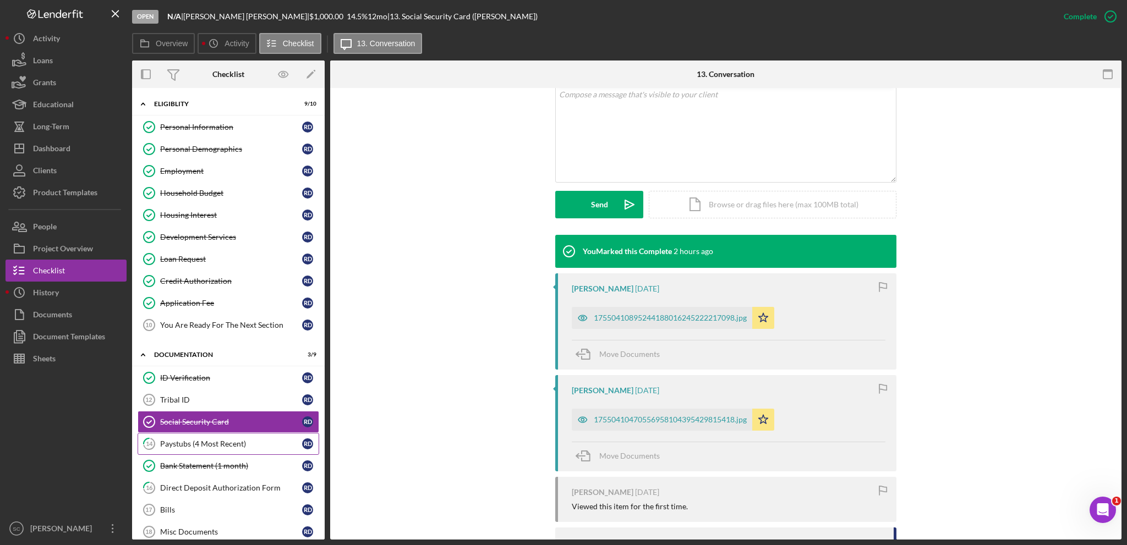
click at [209, 440] on div "Paystubs (4 Most Recent)" at bounding box center [231, 444] width 142 height 9
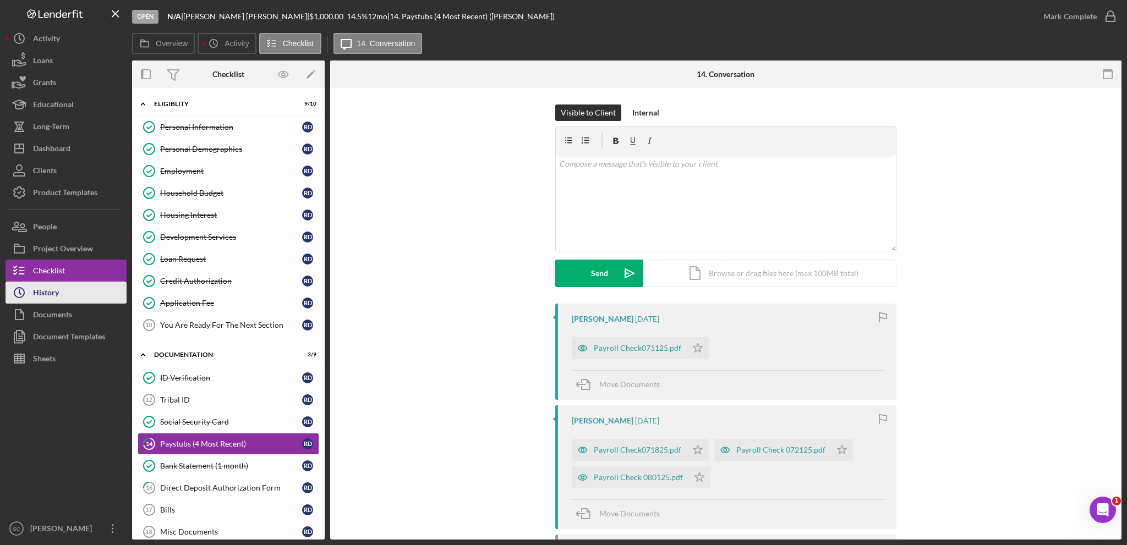
click at [51, 296] on div "History" at bounding box center [46, 294] width 26 height 25
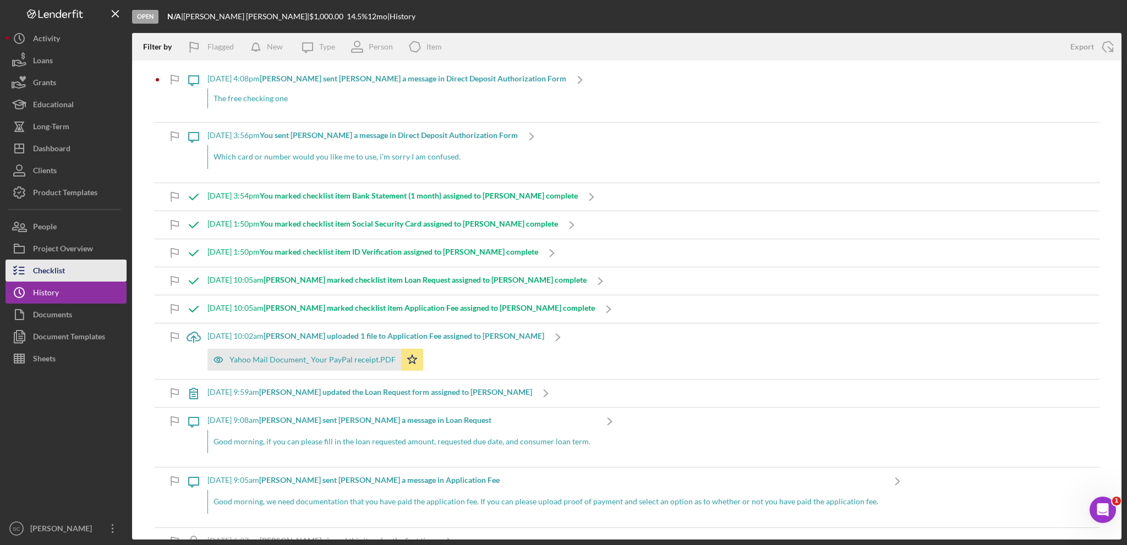
click at [53, 277] on div "Checklist" at bounding box center [49, 272] width 32 height 25
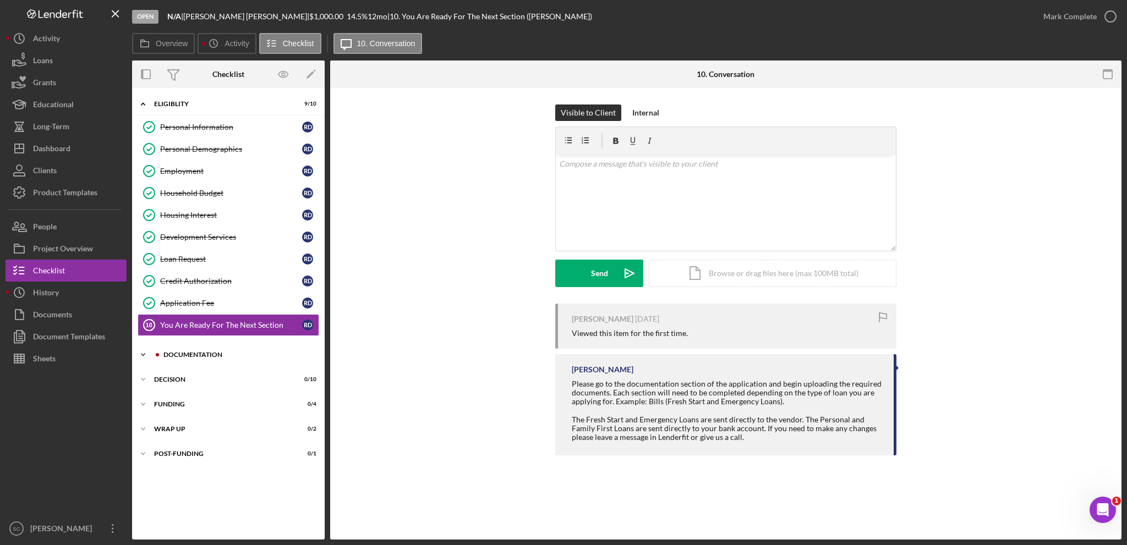
click at [145, 349] on icon "Icon/Expander" at bounding box center [143, 355] width 22 height 22
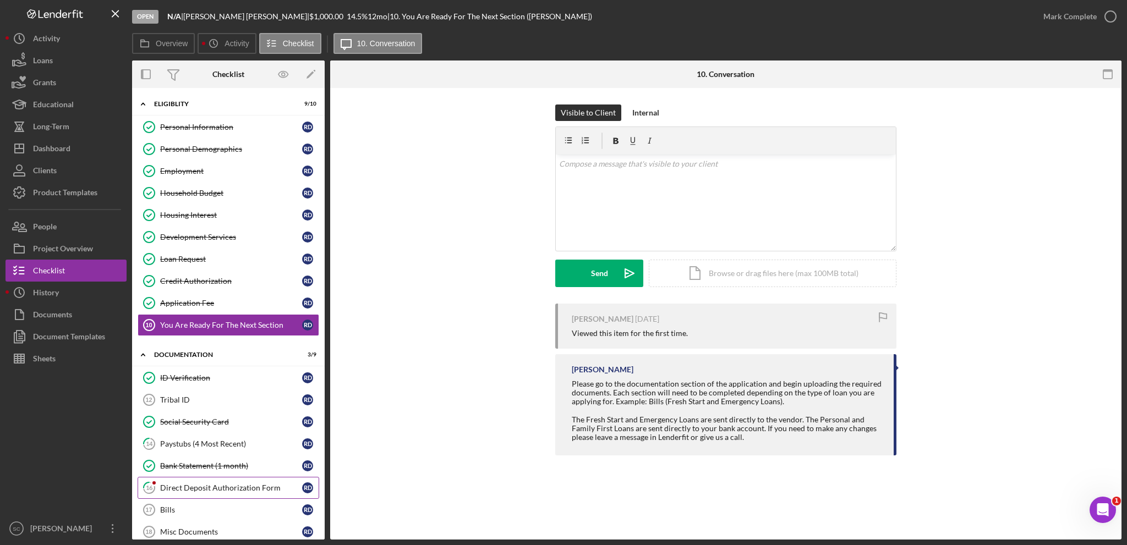
click at [187, 484] on div "Direct Deposit Authorization Form" at bounding box center [231, 488] width 142 height 9
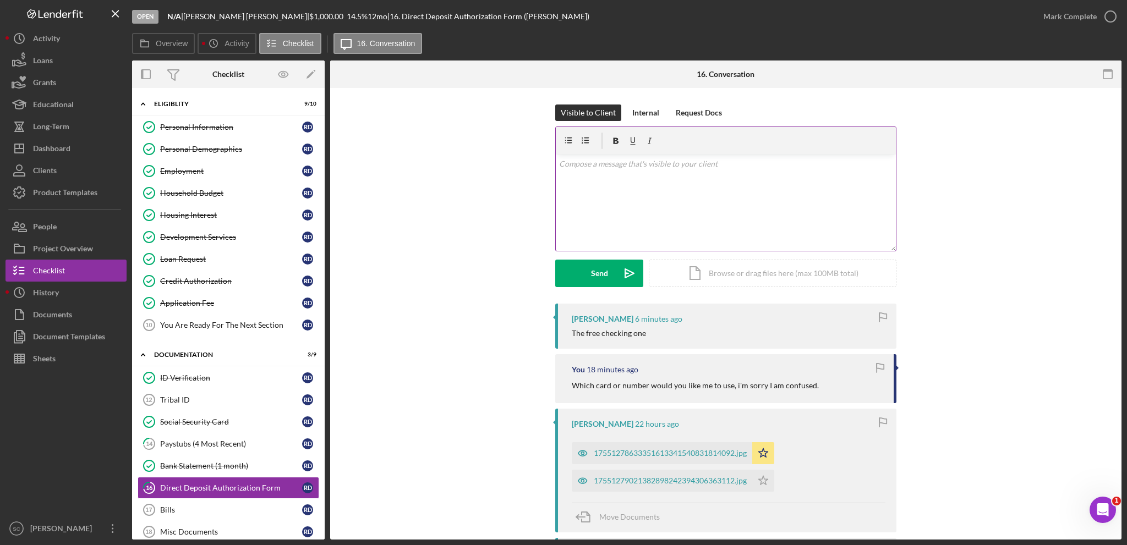
click at [656, 230] on div "v Color teal Color pink Remove color Add row above Add row below Add column bef…" at bounding box center [726, 203] width 340 height 96
click at [616, 267] on icon "Icon/icon-invite-send" at bounding box center [630, 274] width 28 height 28
